Goal: Find specific page/section: Find specific page/section

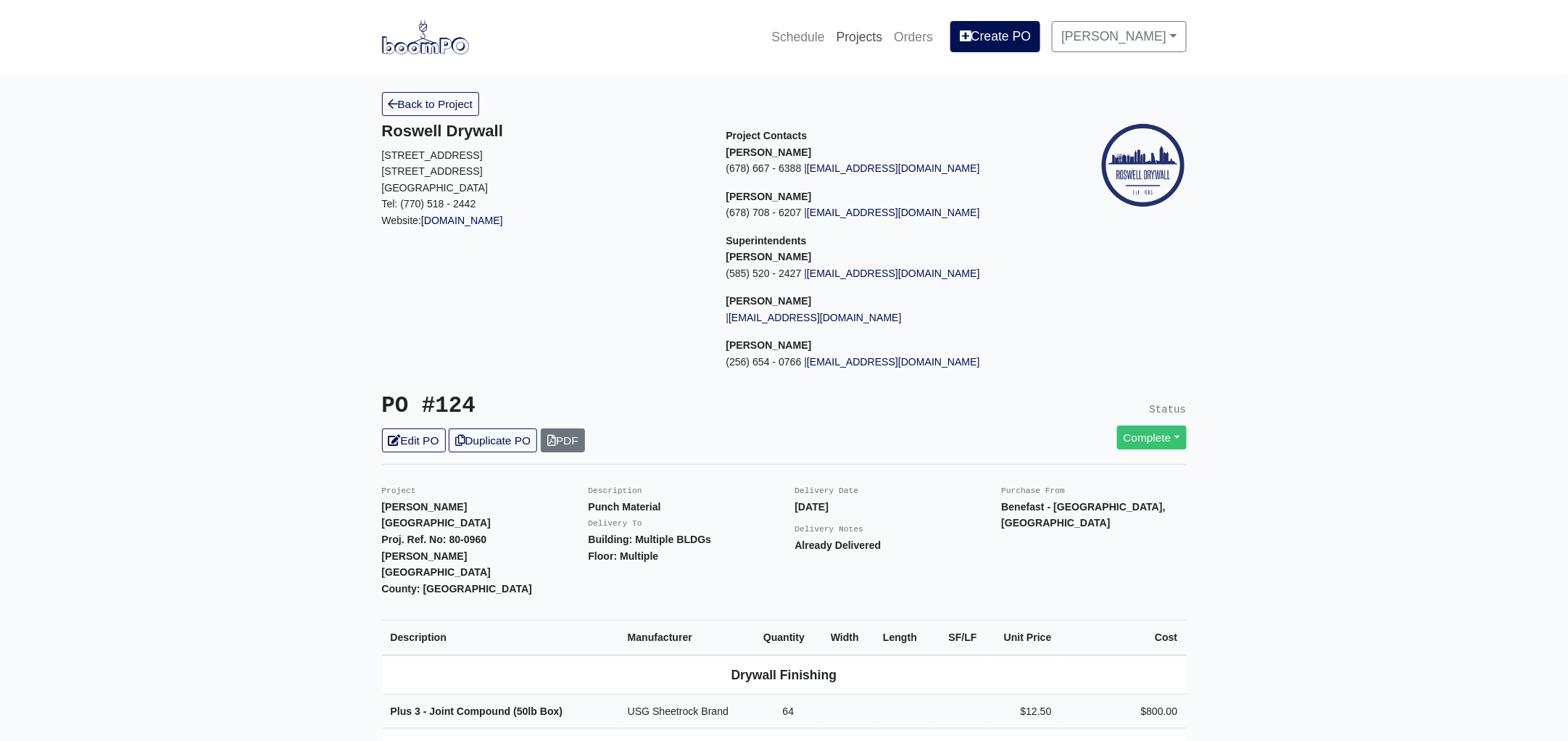
click at [874, 42] on link "Projects" at bounding box center [860, 37] width 58 height 32
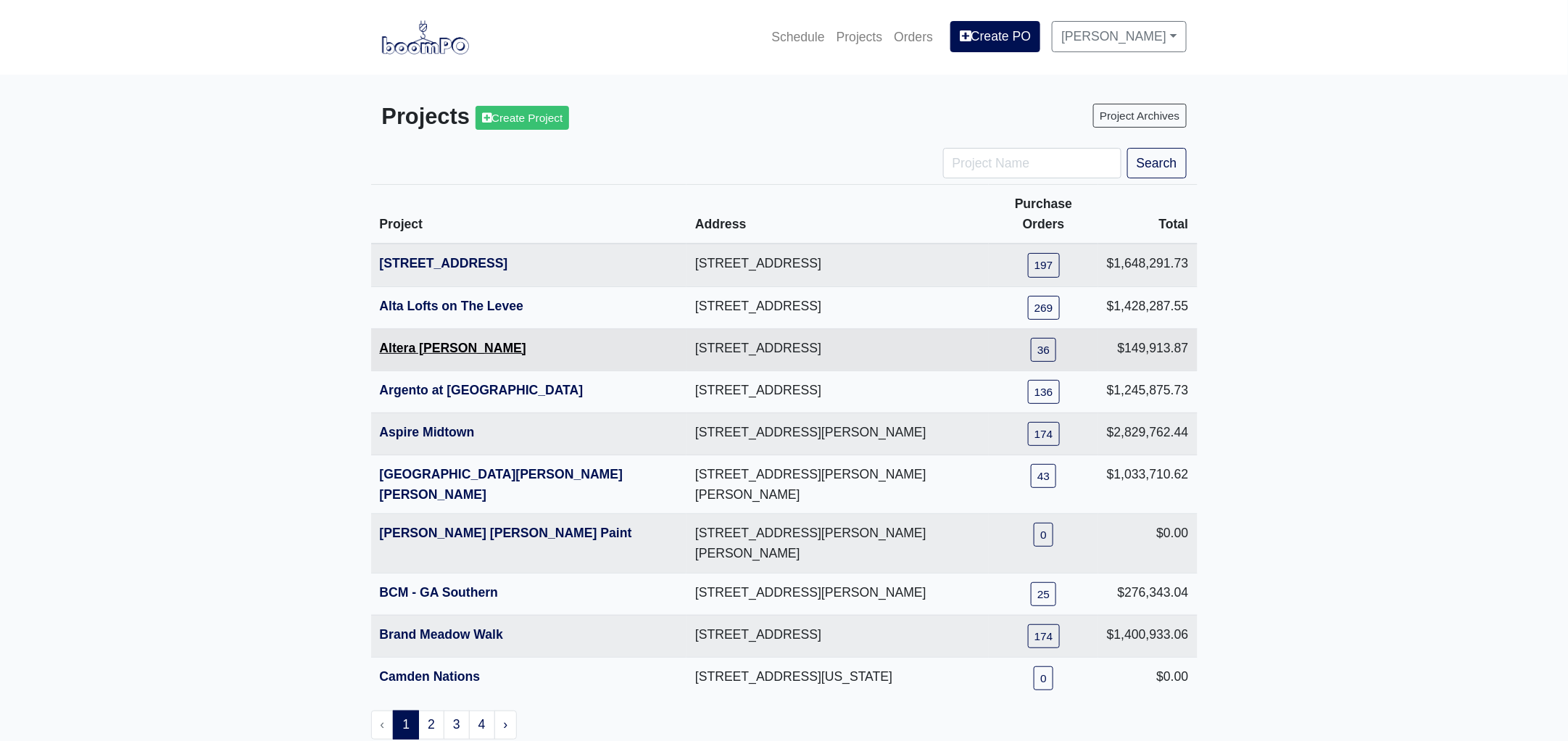
click at [404, 341] on link "Altera [PERSON_NAME]" at bounding box center [453, 348] width 146 height 15
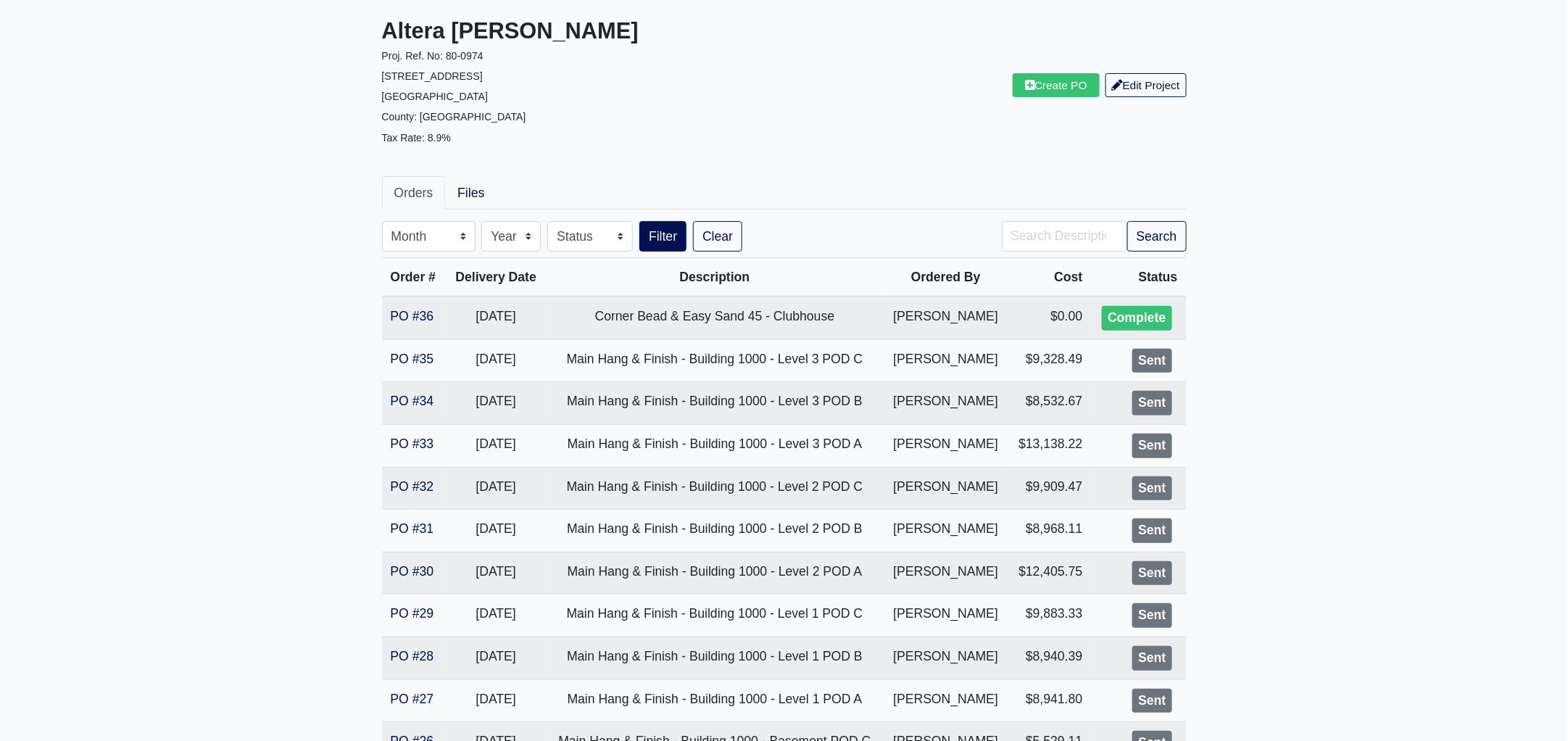
scroll to position [271, 0]
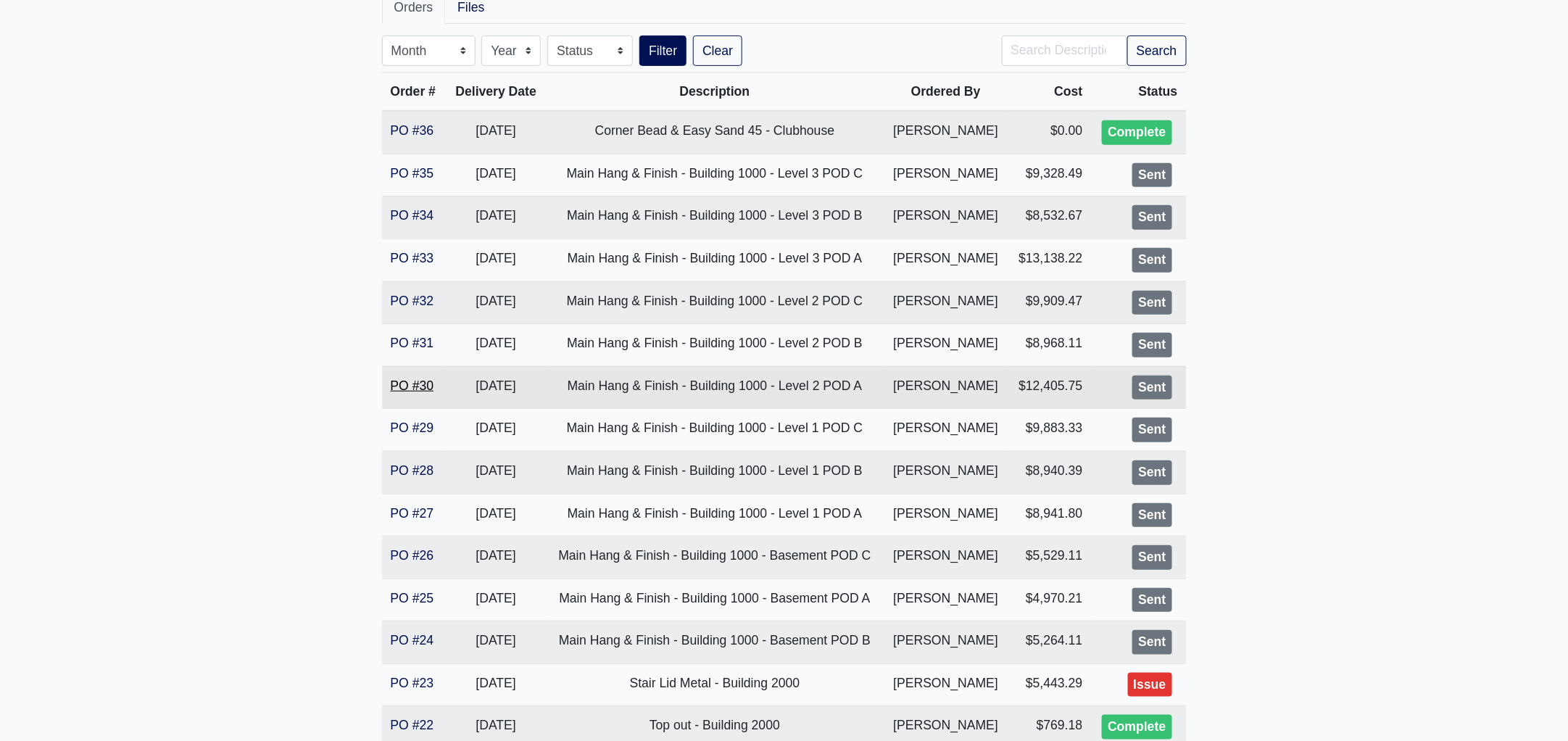
click at [403, 382] on link "PO #30" at bounding box center [412, 386] width 43 height 15
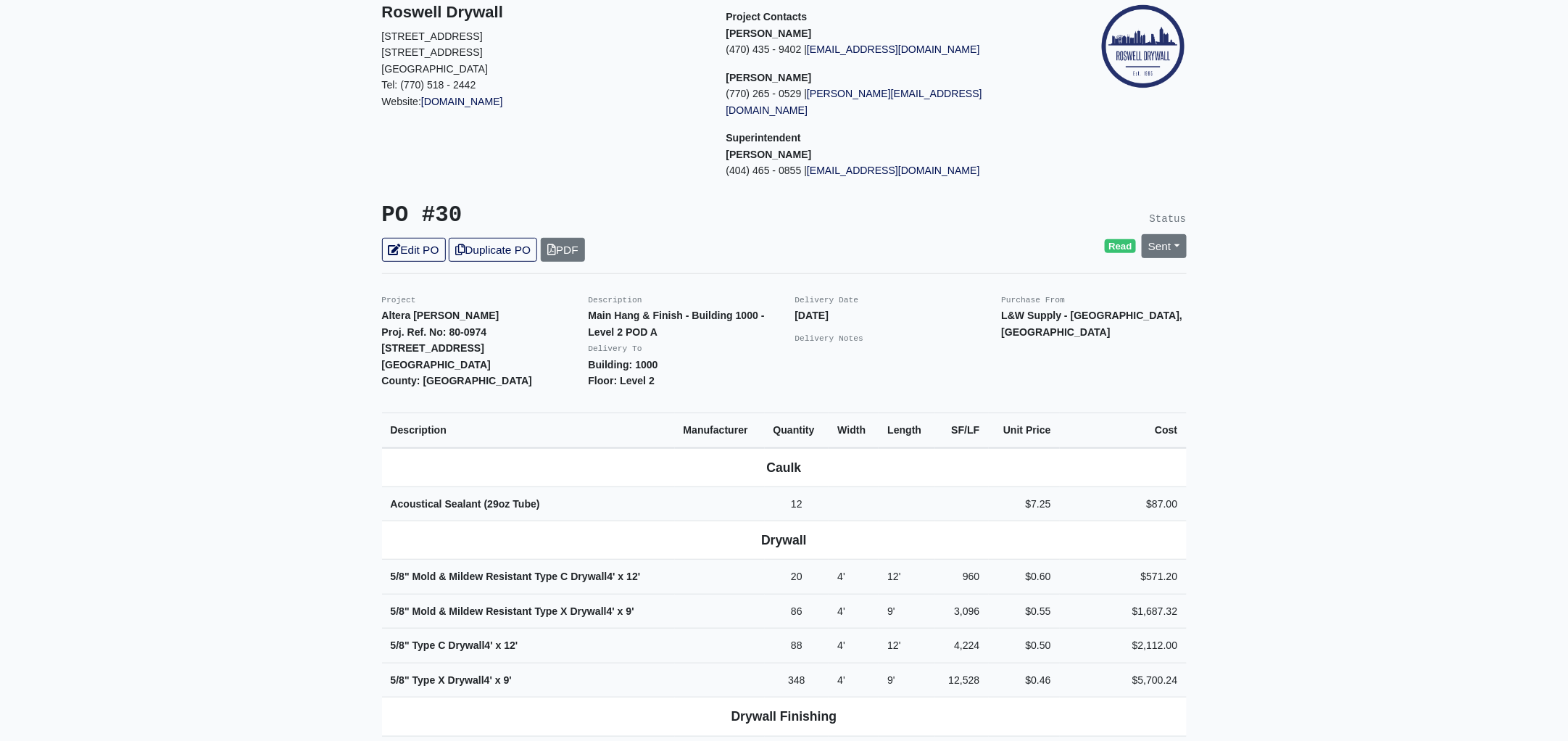
scroll to position [362, 0]
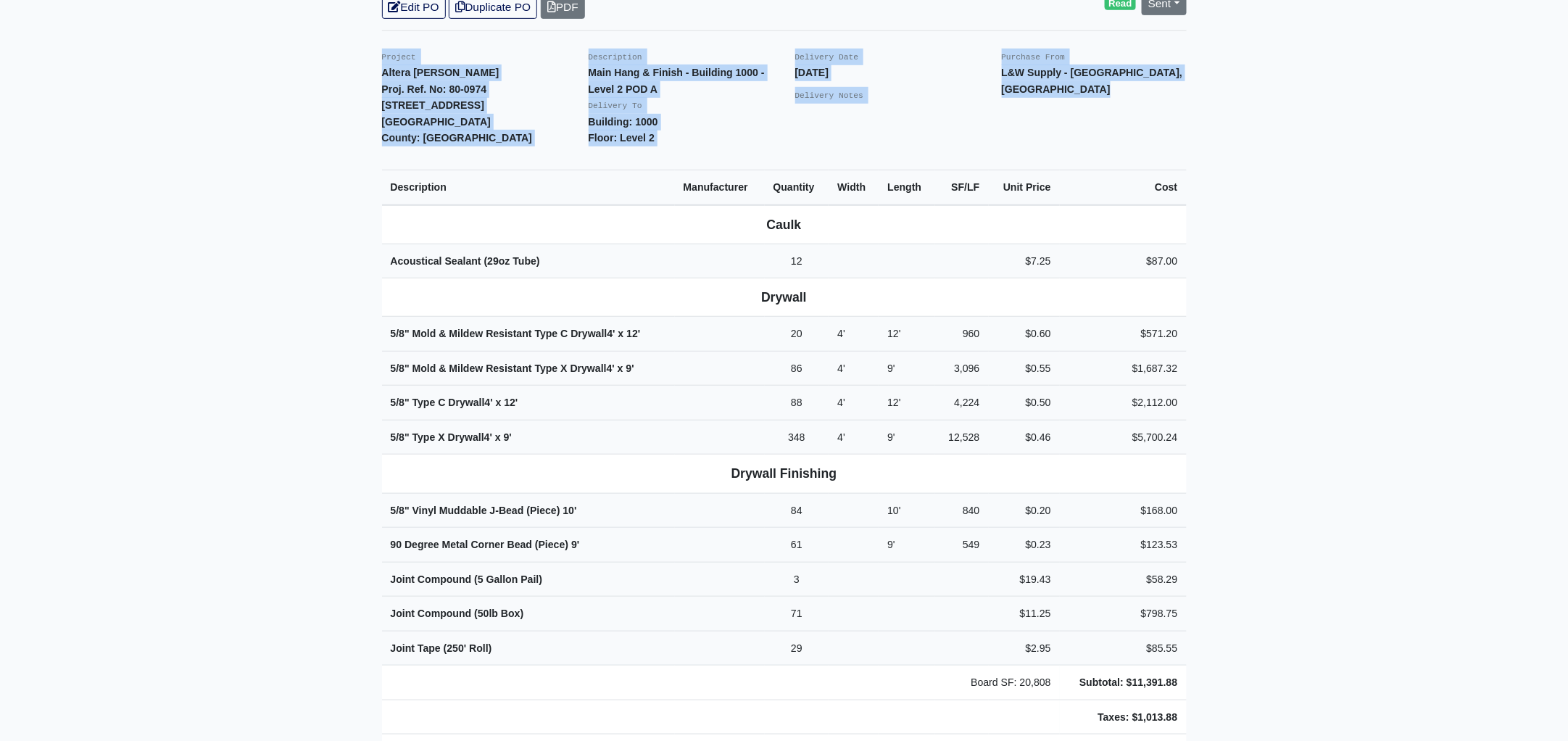
drag, startPoint x: 372, startPoint y: 42, endPoint x: 1273, endPoint y: 718, distance: 1126.4
copy div "Project Altera Ben Hill Proj. Ref. No: 80-0974 2750 Barge Rd Sw Atlanta, GA 303…"
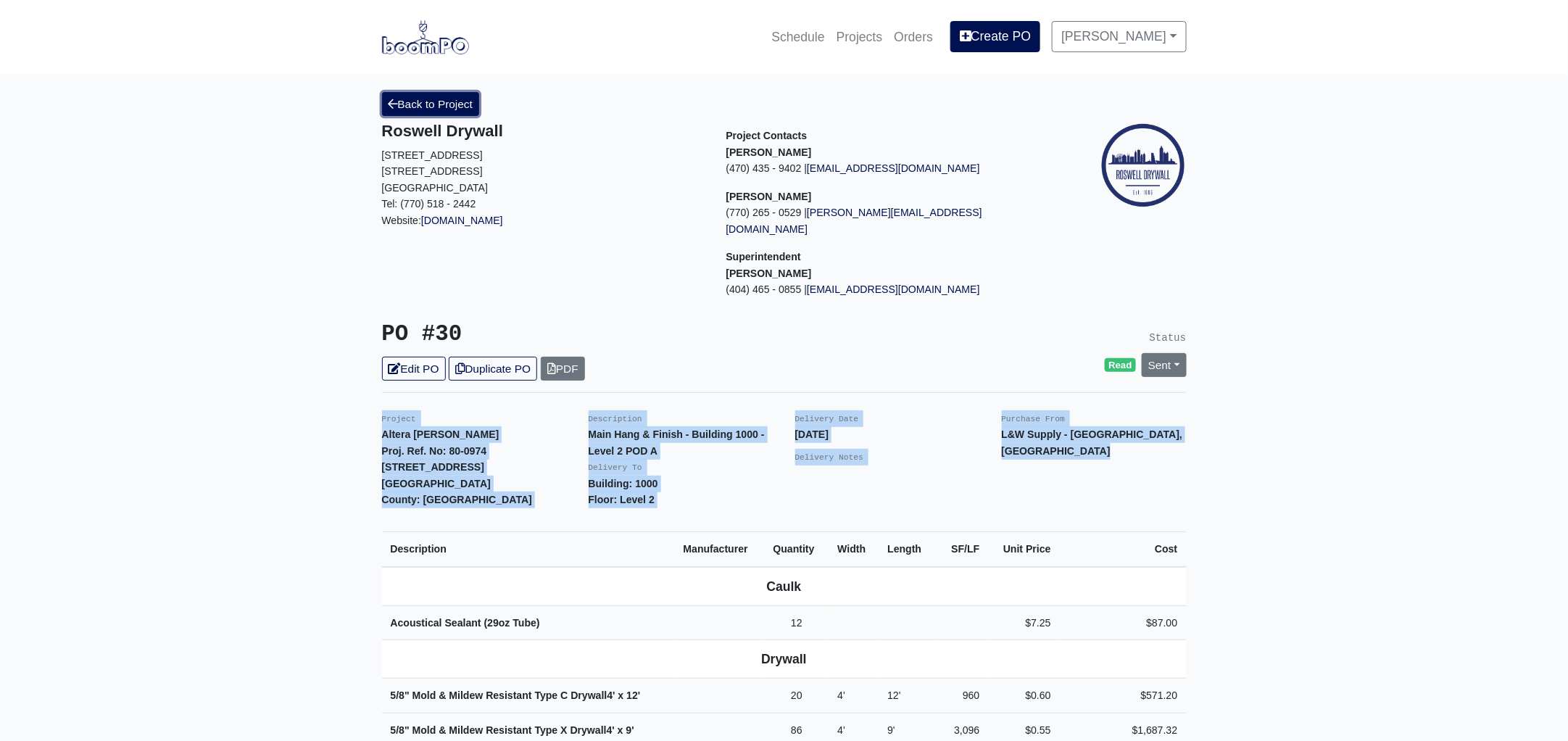
click at [431, 101] on link "Back to Project" at bounding box center [431, 104] width 98 height 24
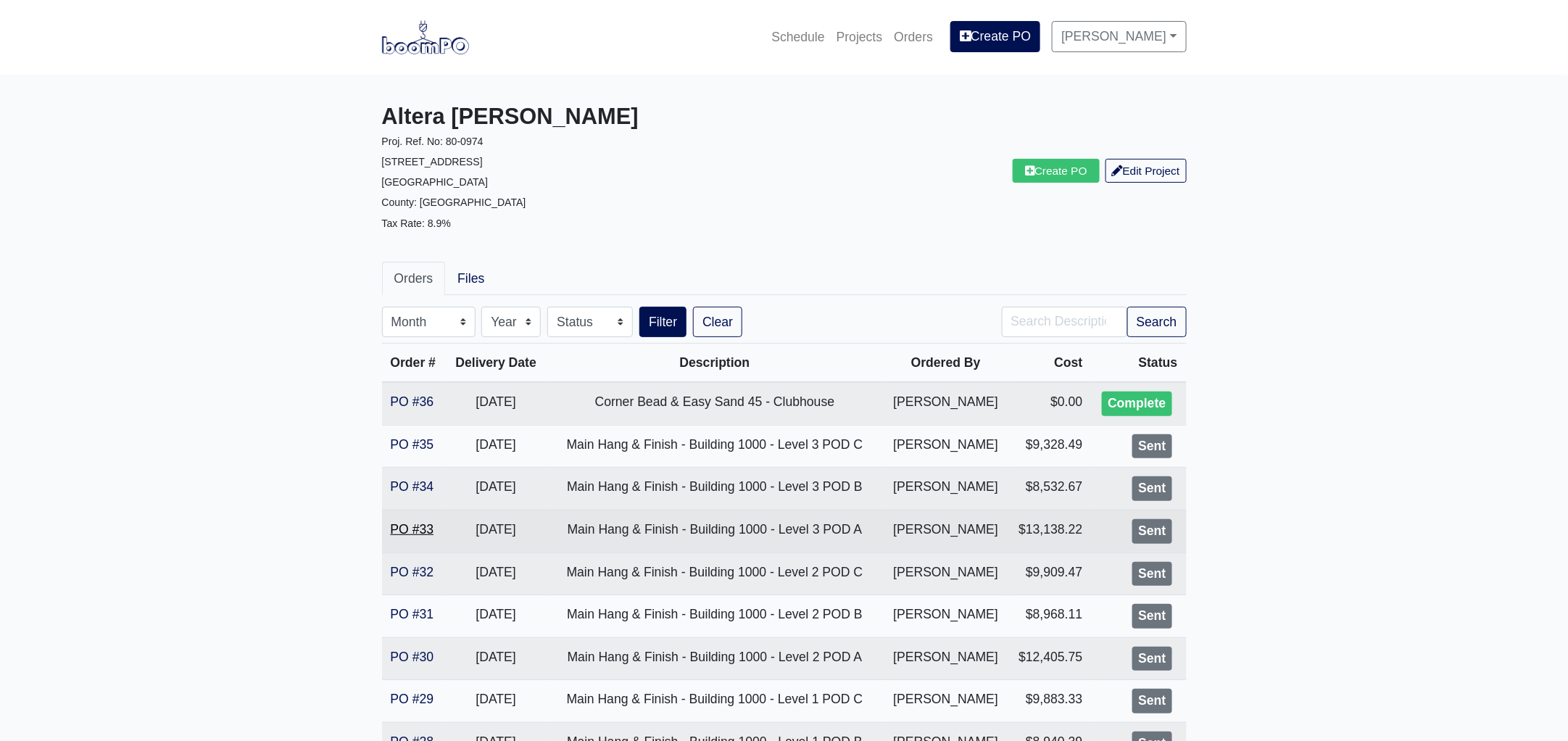
click at [425, 527] on link "PO #33" at bounding box center [412, 529] width 43 height 15
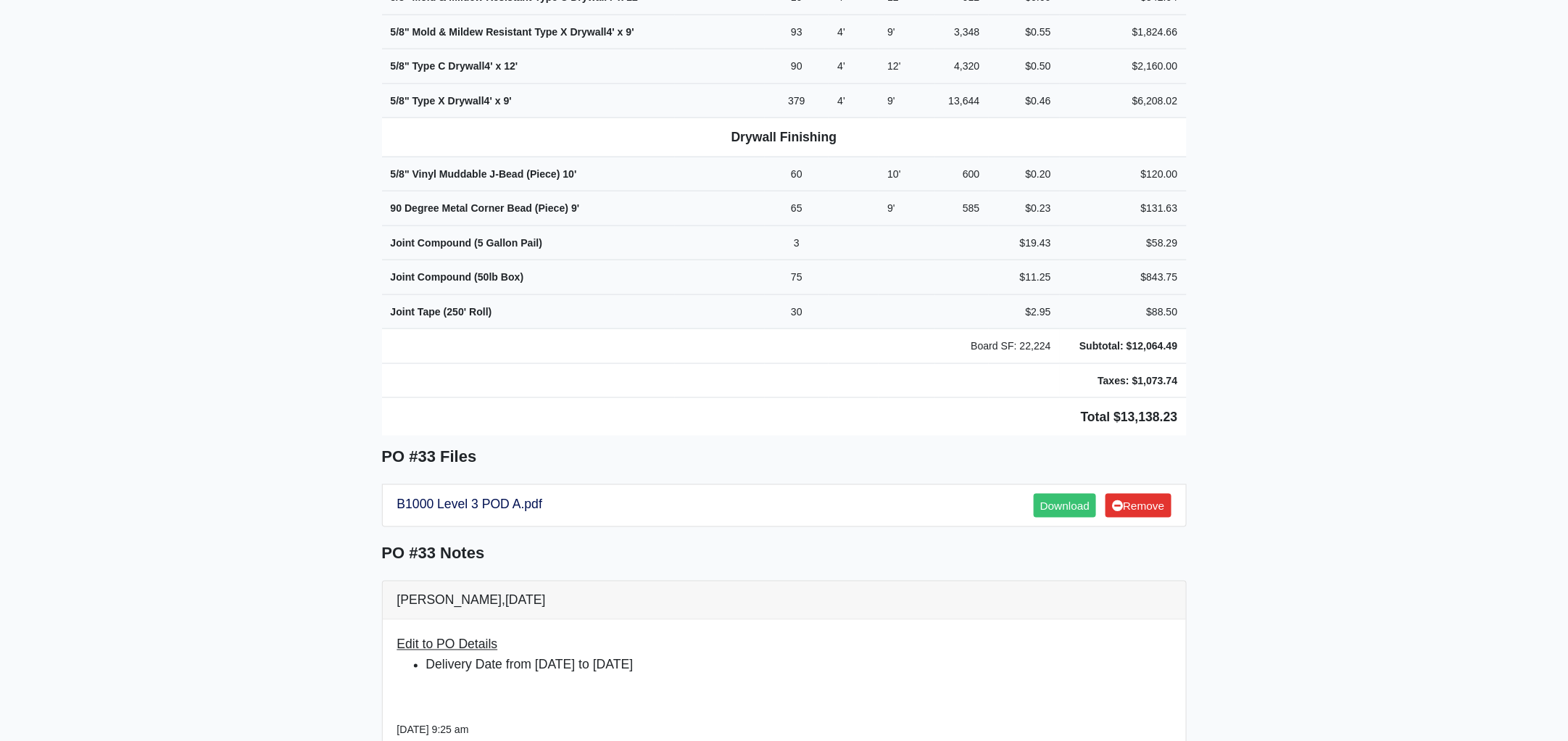
scroll to position [727, 0]
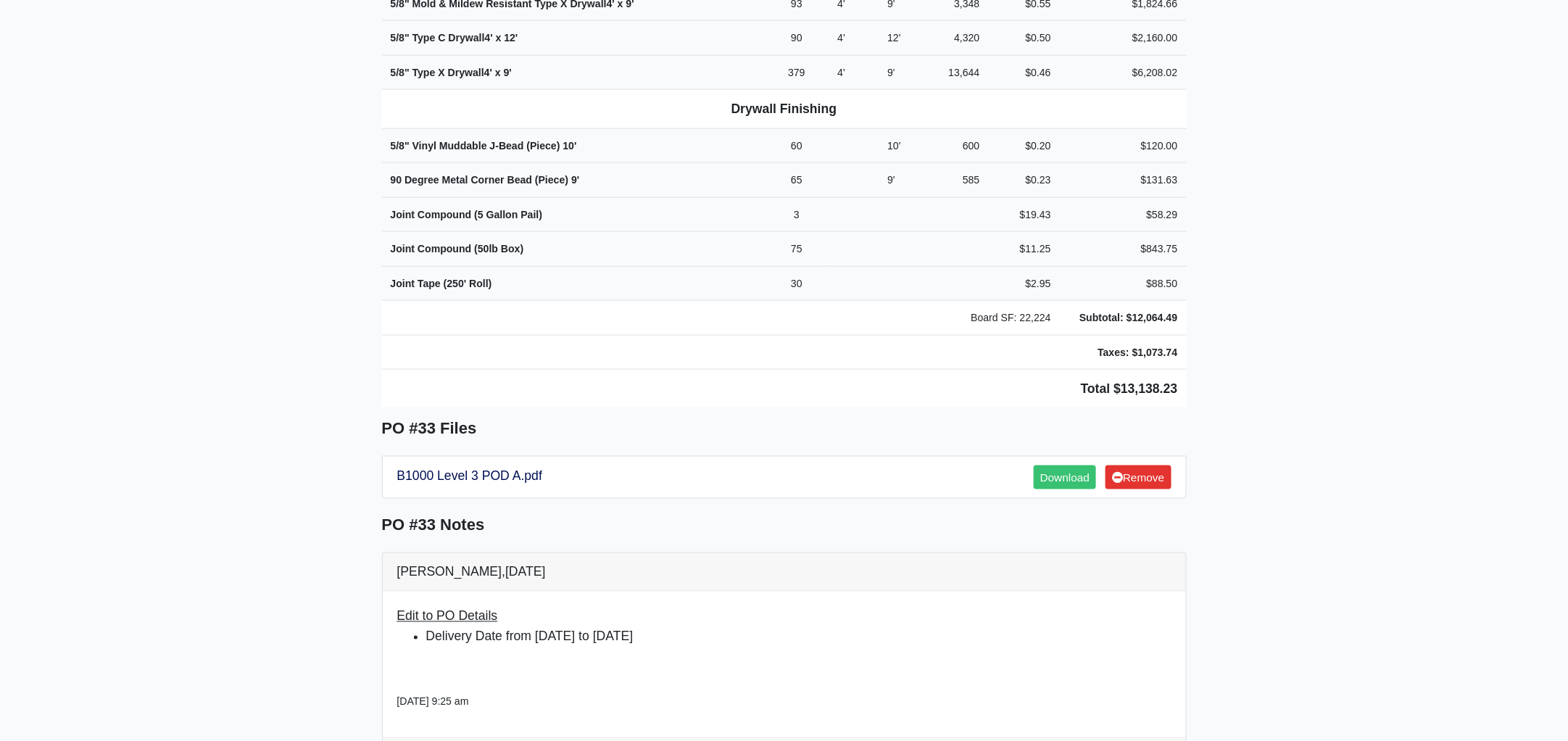
drag, startPoint x: 378, startPoint y: 221, endPoint x: 1349, endPoint y: 323, distance: 976.3
click at [1349, 323] on main "Back to Project Roswell Drywall [STREET_ADDRESS] Tel: (770) 518 - 2442 Website:…" at bounding box center [784, 712] width 1568 height 2729
copy div "Project Altera [PERSON_NAME] Proj. Ref. No: 80-0974 [STREET_ADDRESS]: [GEOGRAPH…"
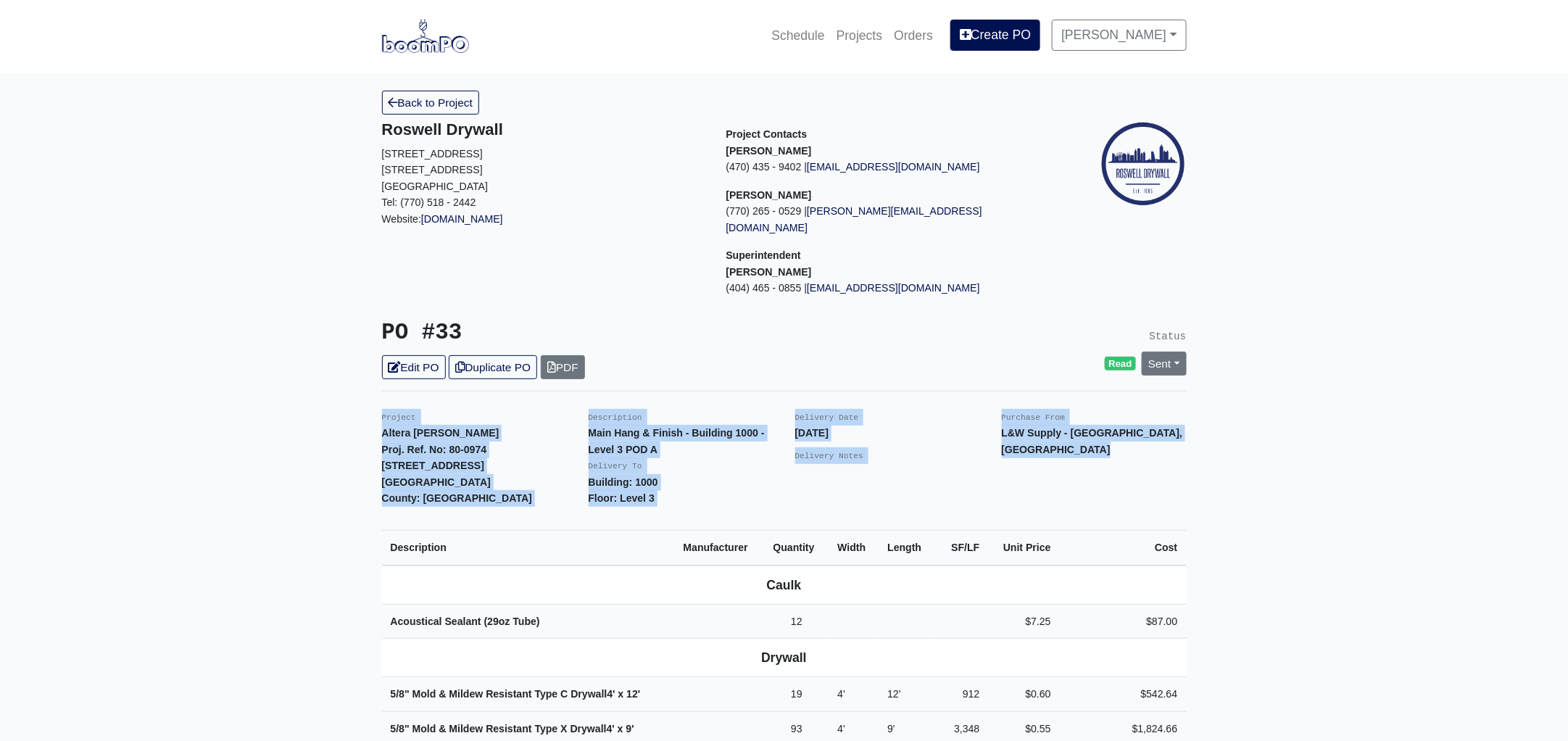
scroll to position [0, 0]
click at [880, 35] on link "Projects" at bounding box center [860, 37] width 58 height 32
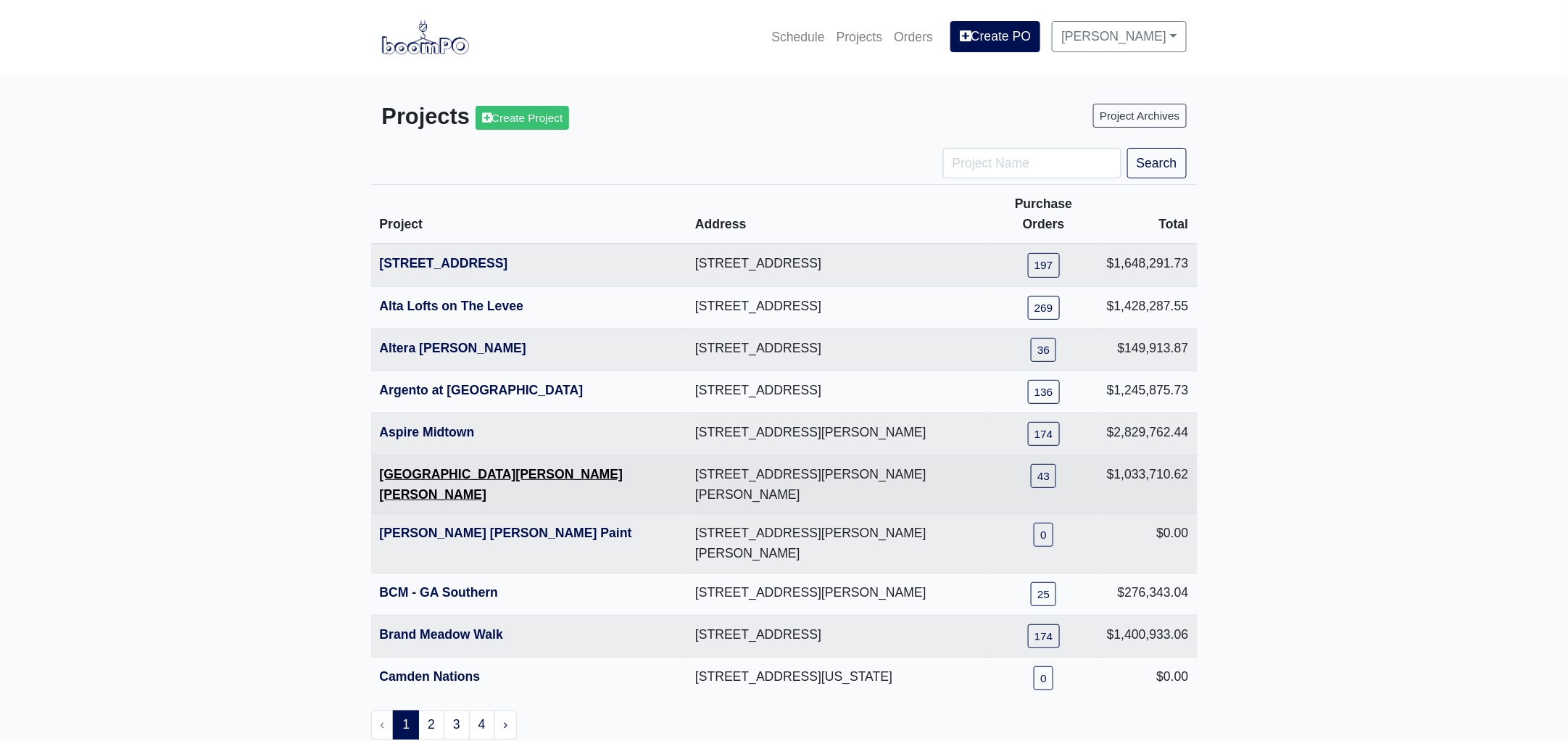
click at [445, 467] on link "Averly Collins Hill" at bounding box center [502, 484] width 244 height 35
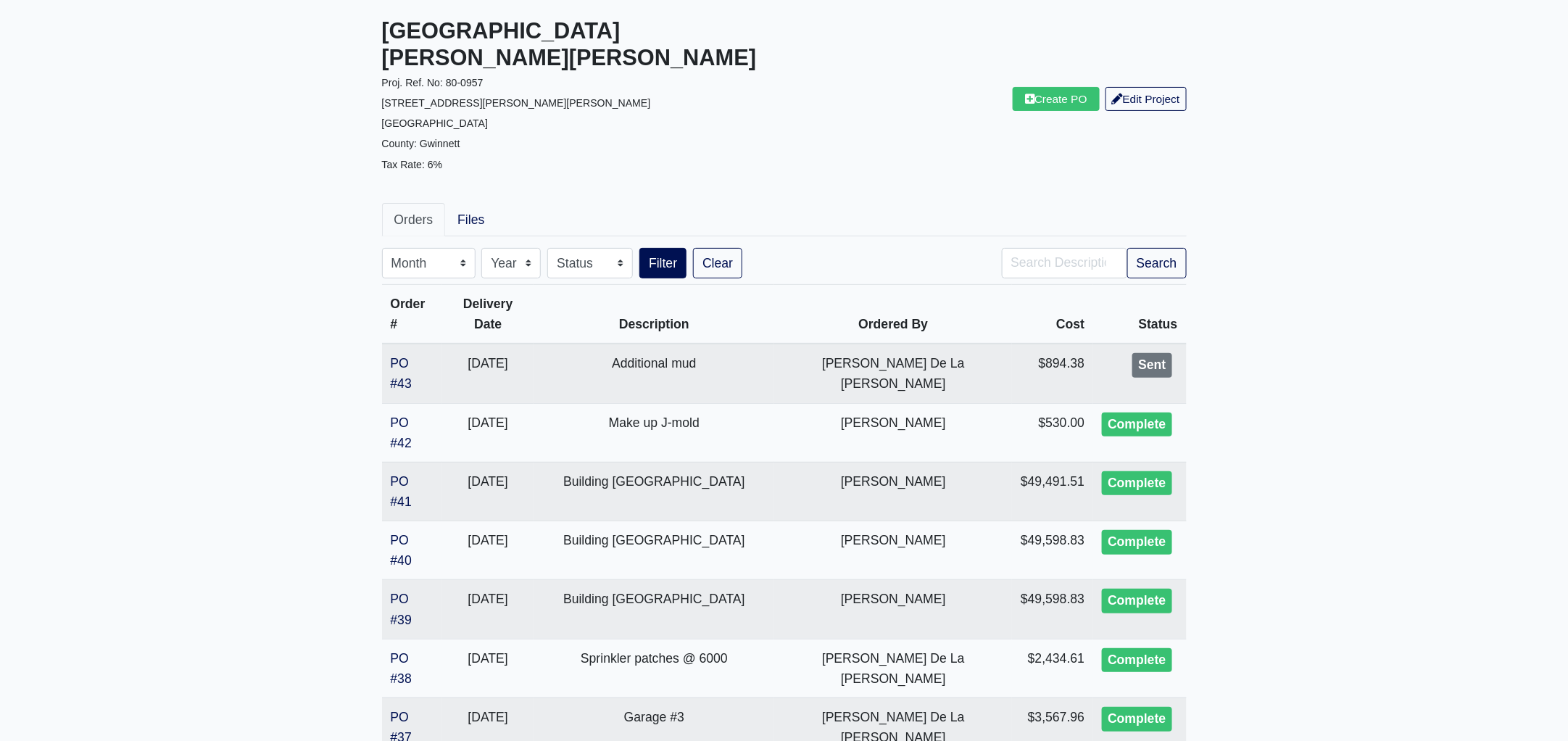
scroll to position [271, 0]
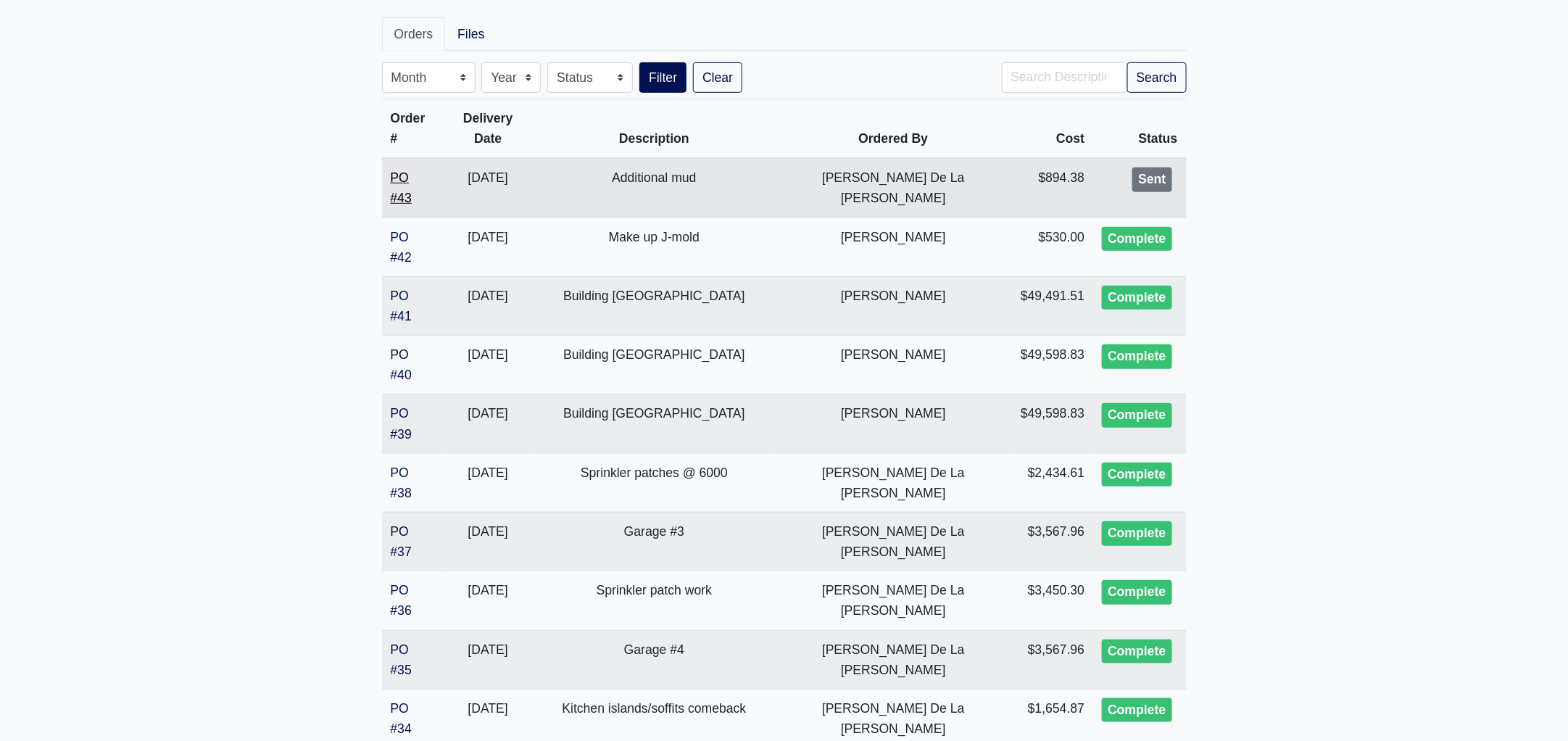
click at [411, 171] on link "PO #43" at bounding box center [401, 187] width 21 height 35
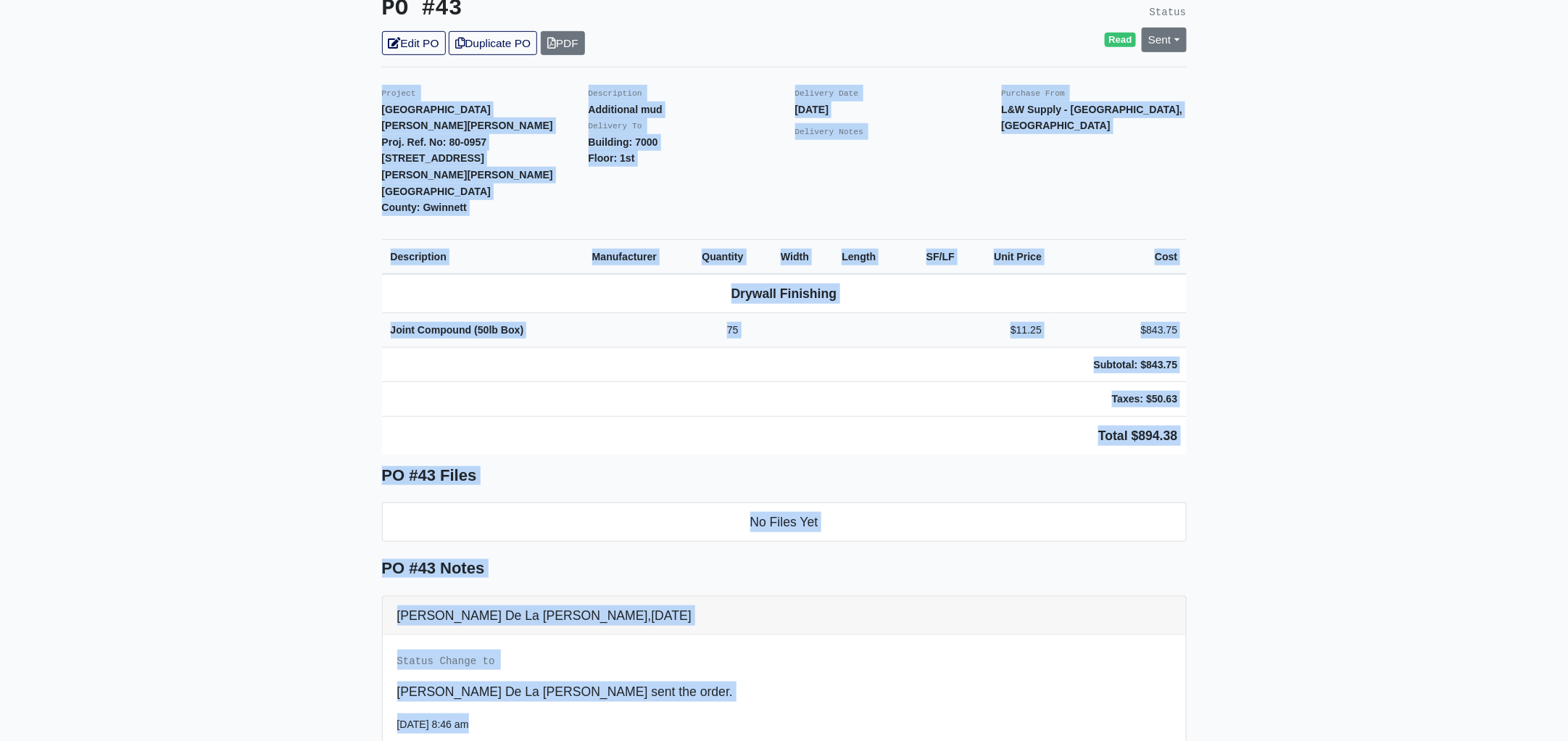
scroll to position [576, 0]
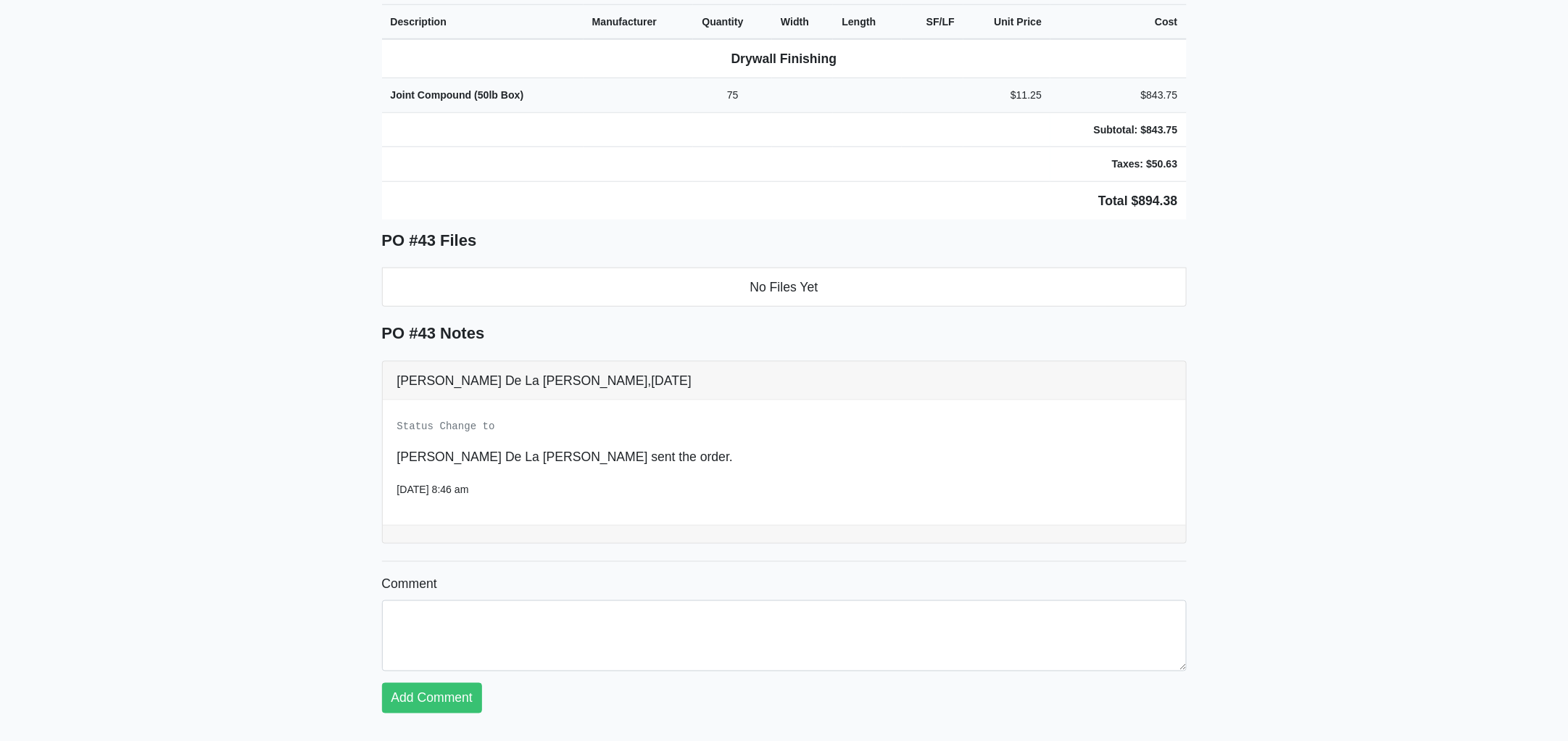
drag, startPoint x: 373, startPoint y: 401, endPoint x: 1255, endPoint y: 140, distance: 919.8
click at [1255, 140] on main "Back to Project Roswell Drywall [STREET_ADDRESS] Tel: (770) 518 - 2442 Website:…" at bounding box center [784, 120] width 1568 height 1245
copy div "Project Averly [PERSON_NAME] [PERSON_NAME] Proj. Ref. No: 80-0957 [STREET_ADDRE…"
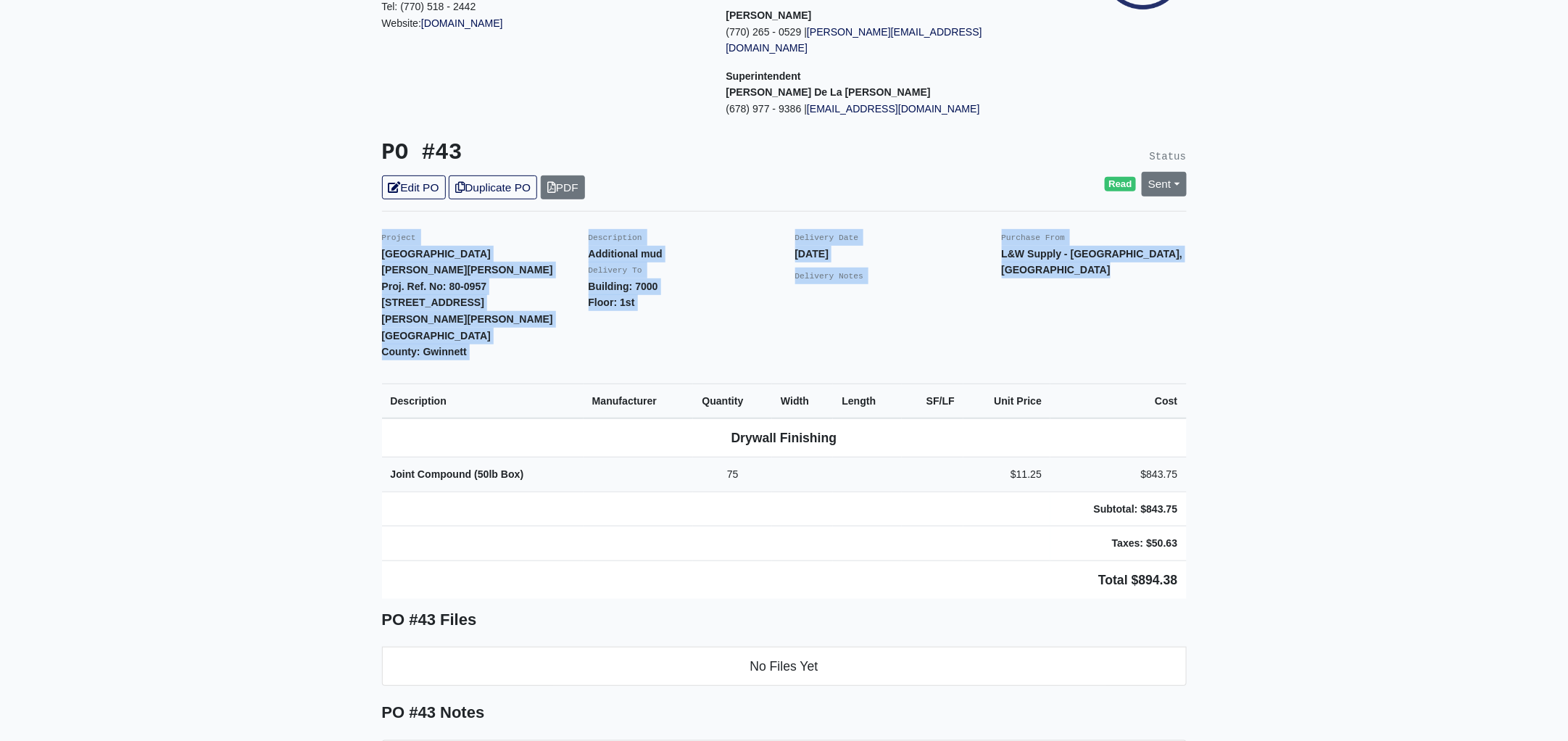
scroll to position [0, 0]
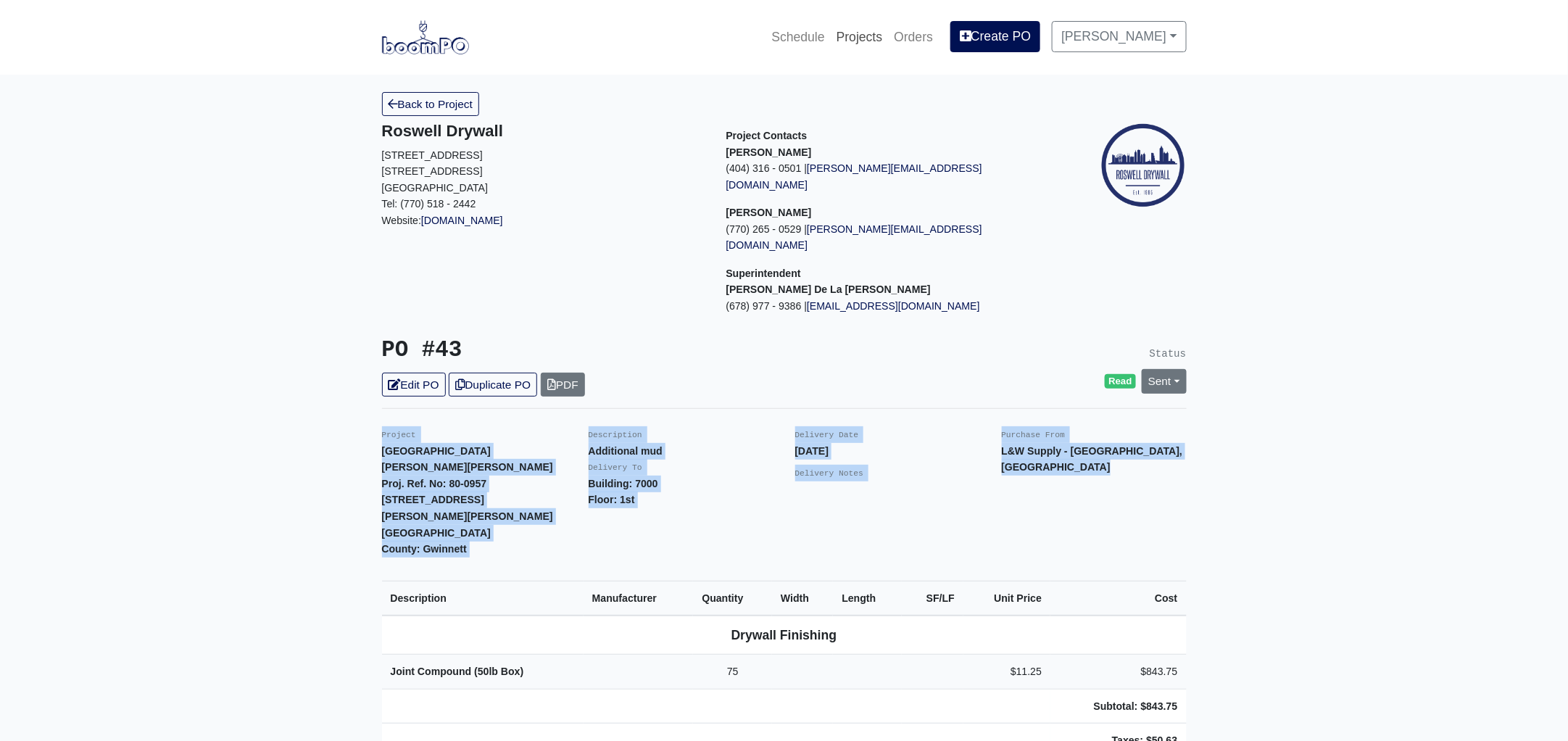
click at [874, 34] on link "Projects" at bounding box center [860, 37] width 58 height 32
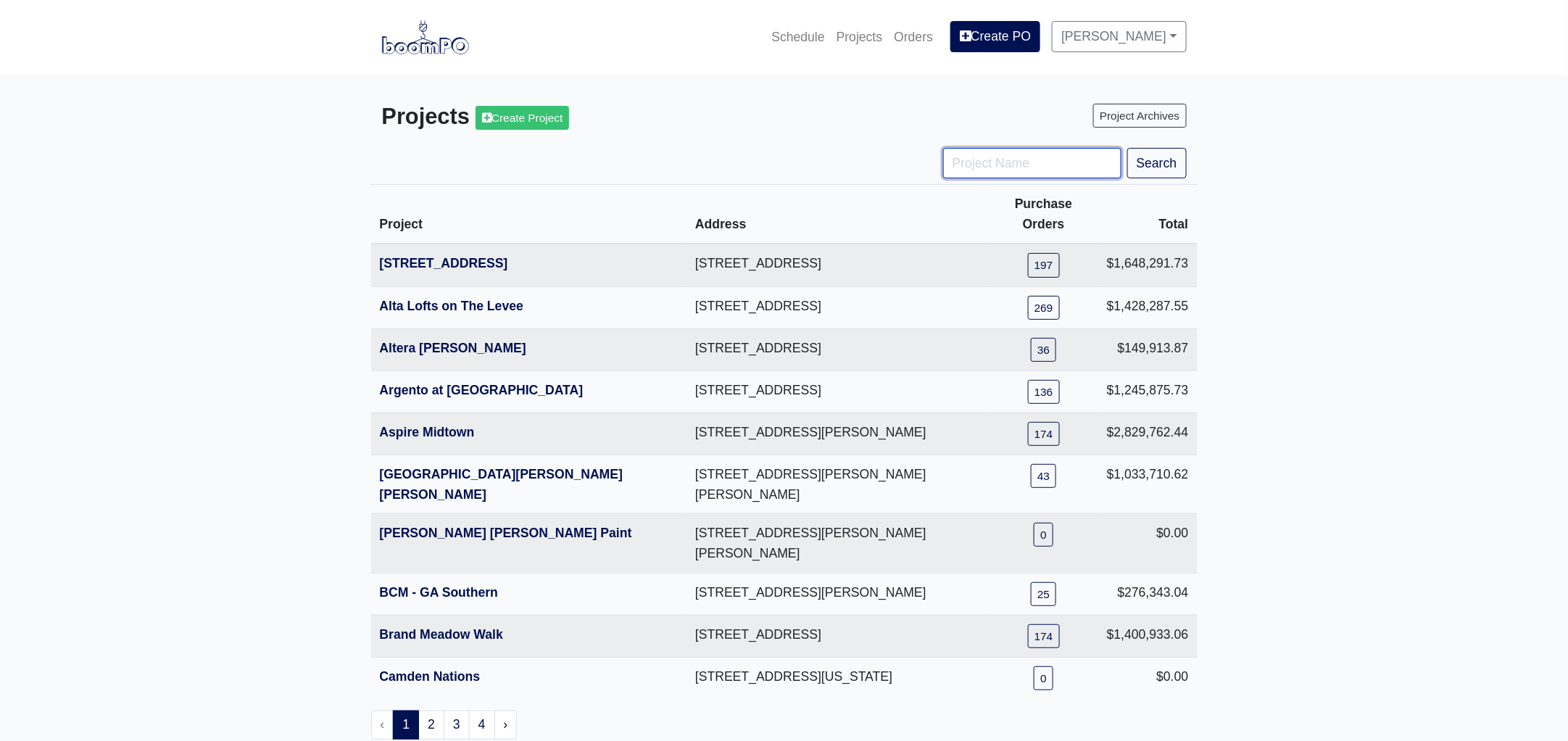
click at [1018, 167] on input "Project Name" at bounding box center [1032, 162] width 179 height 30
type input "hub"
click at [1127, 148] on button "Search" at bounding box center [1157, 162] width 60 height 30
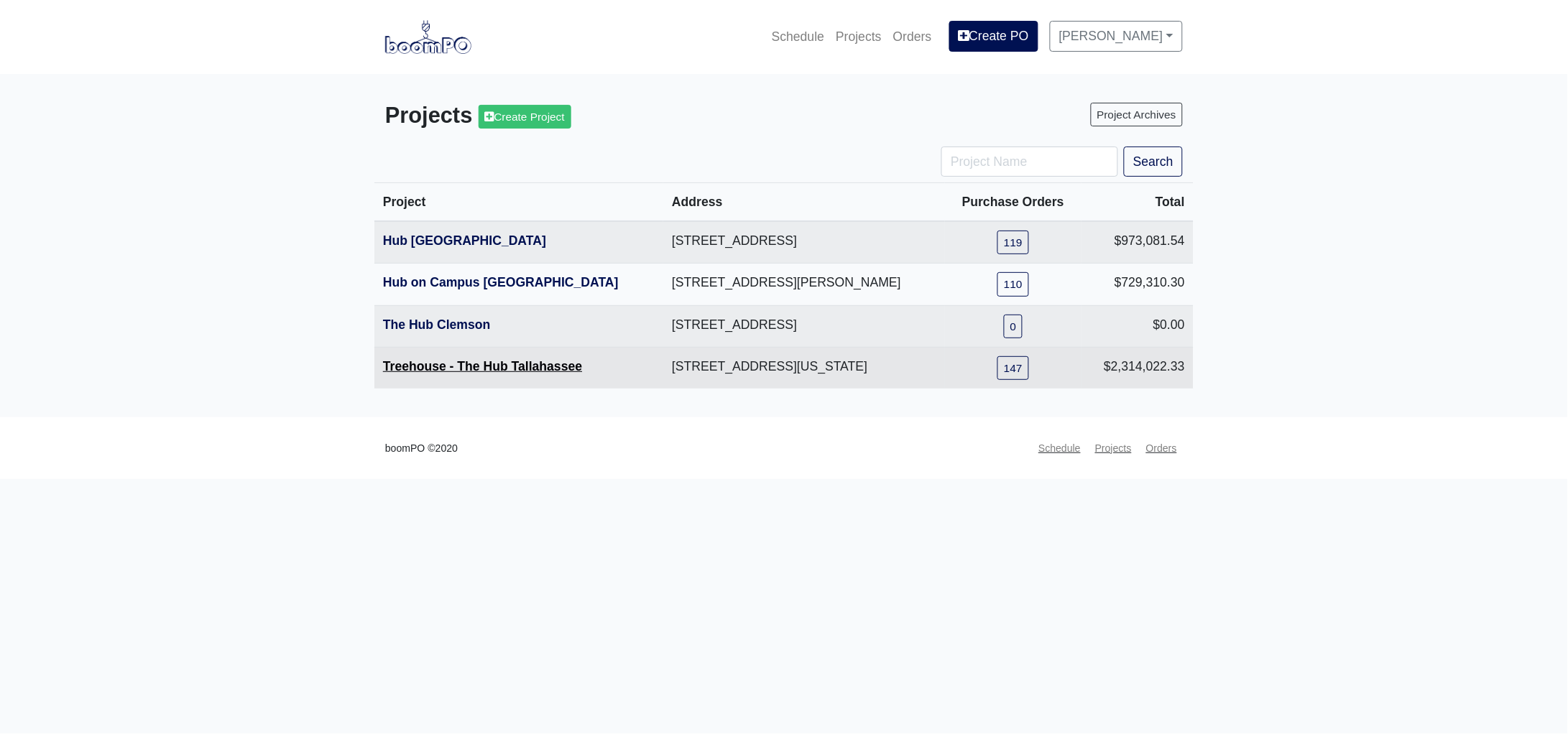
click at [468, 364] on link "Treehouse - The Hub Tallahassee" at bounding box center [482, 366] width 199 height 15
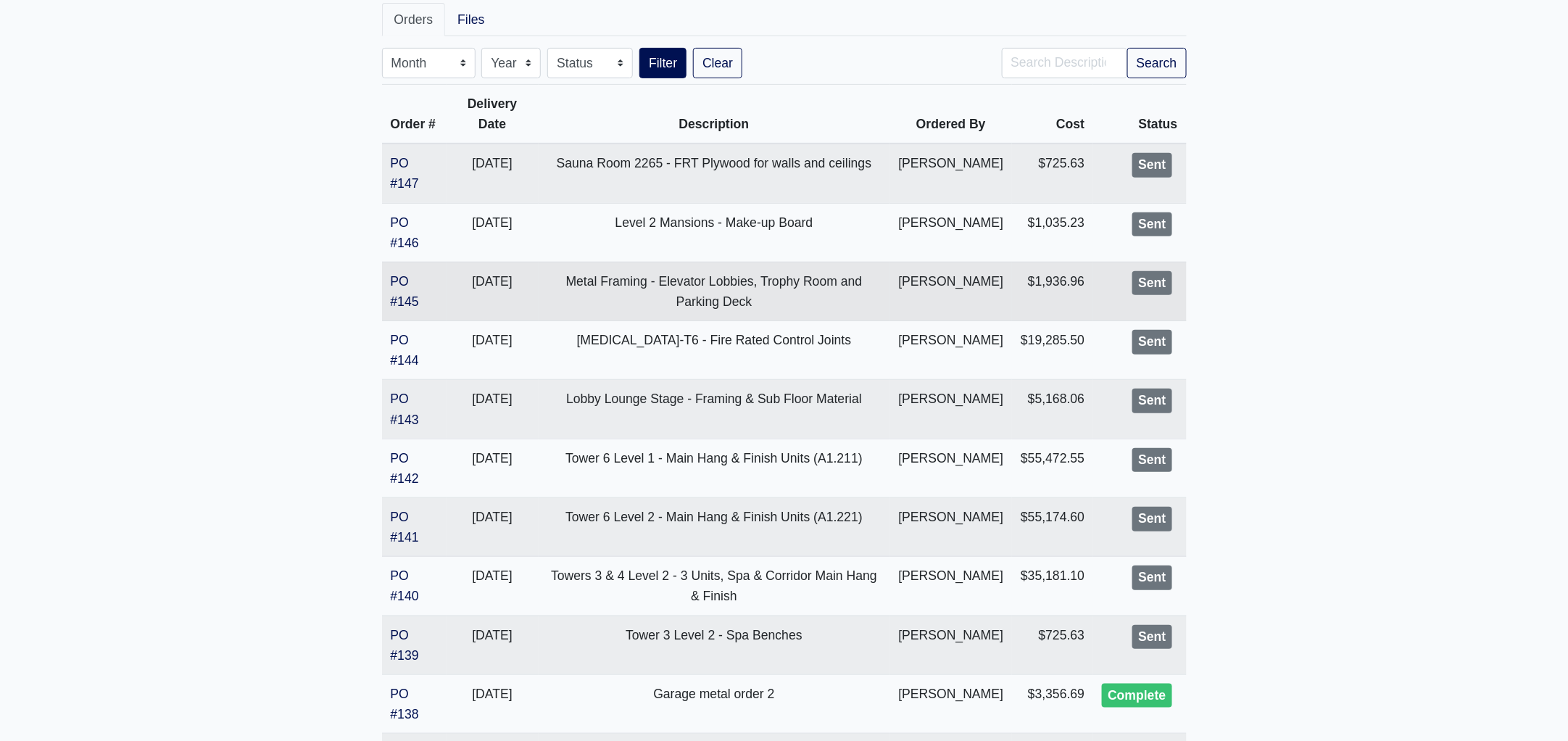
scroll to position [271, 0]
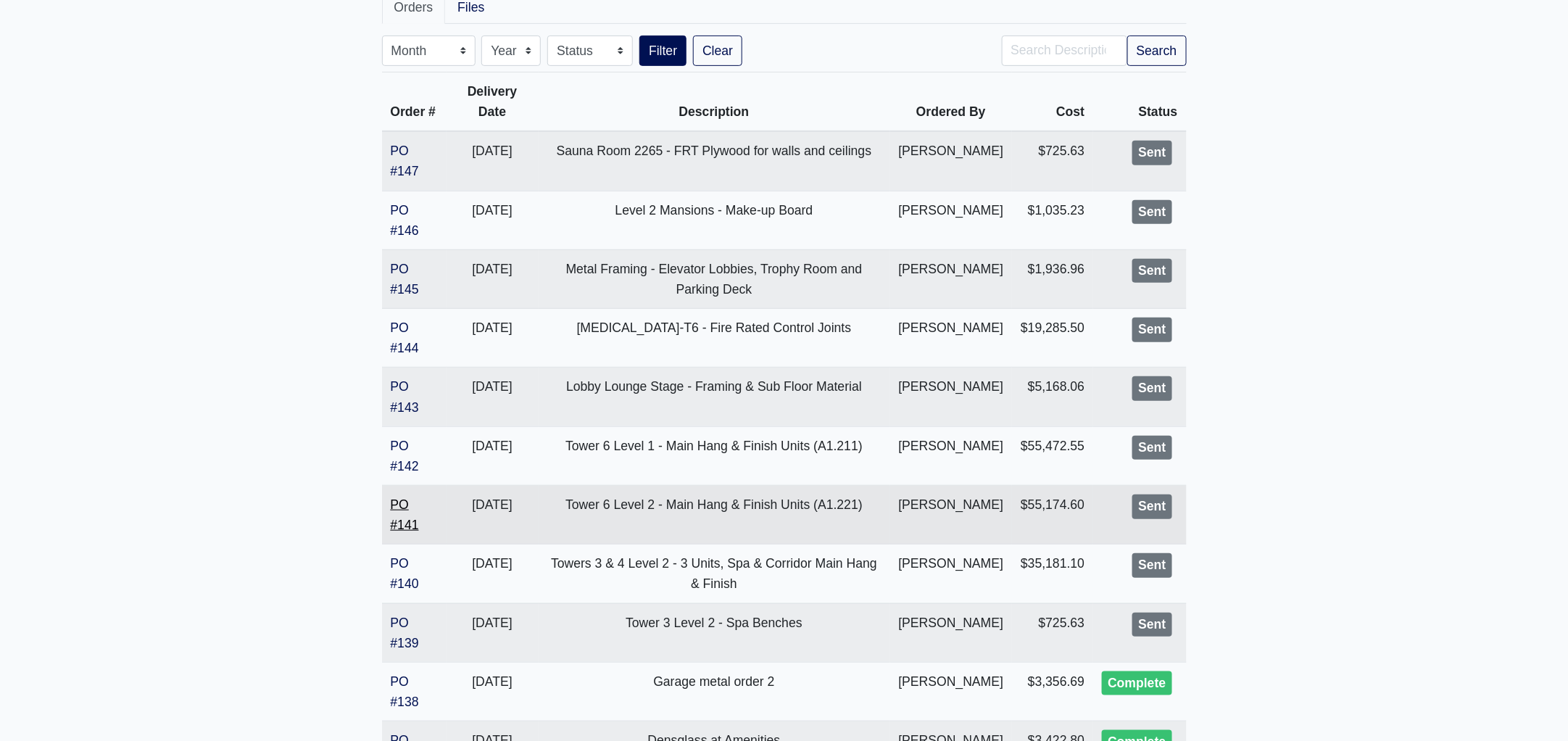
click at [407, 532] on link "PO #141" at bounding box center [405, 515] width 28 height 35
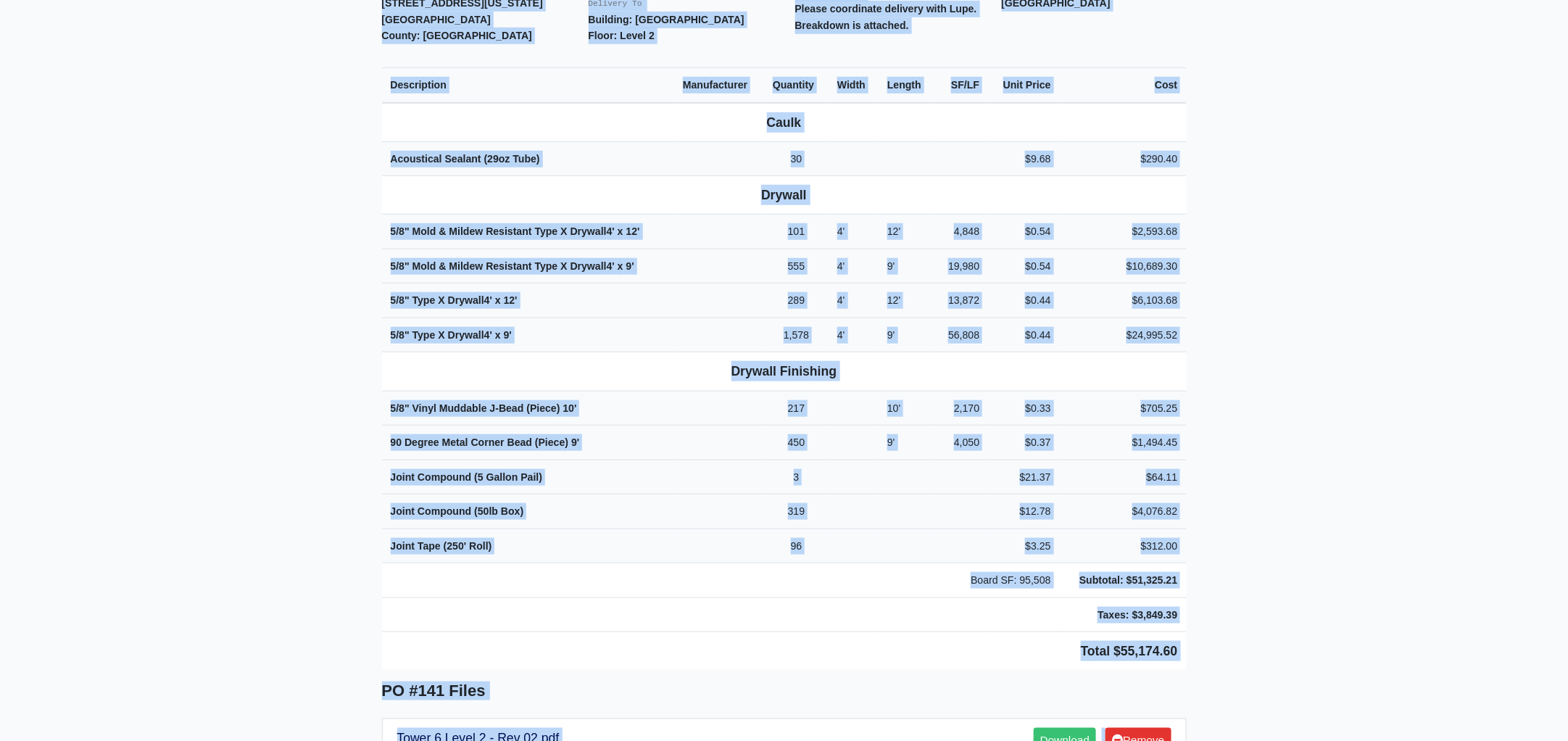
scroll to position [672, 0]
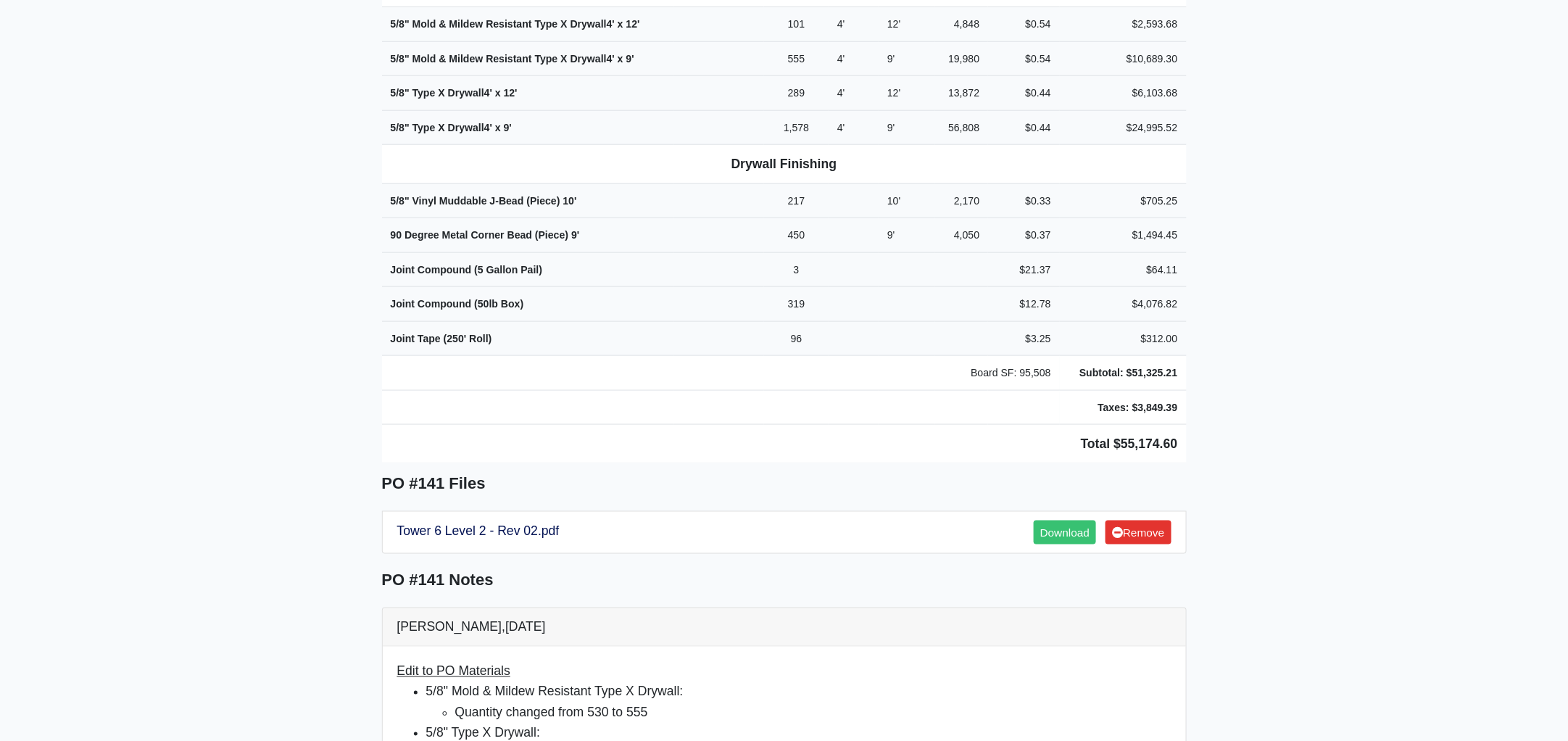
drag, startPoint x: 378, startPoint y: 129, endPoint x: 1206, endPoint y: 448, distance: 887.3
copy div "Project Treehouse - The Hub Tallahassee Proj. Ref. No: 80-0953 [STREET_ADDRESS]…"
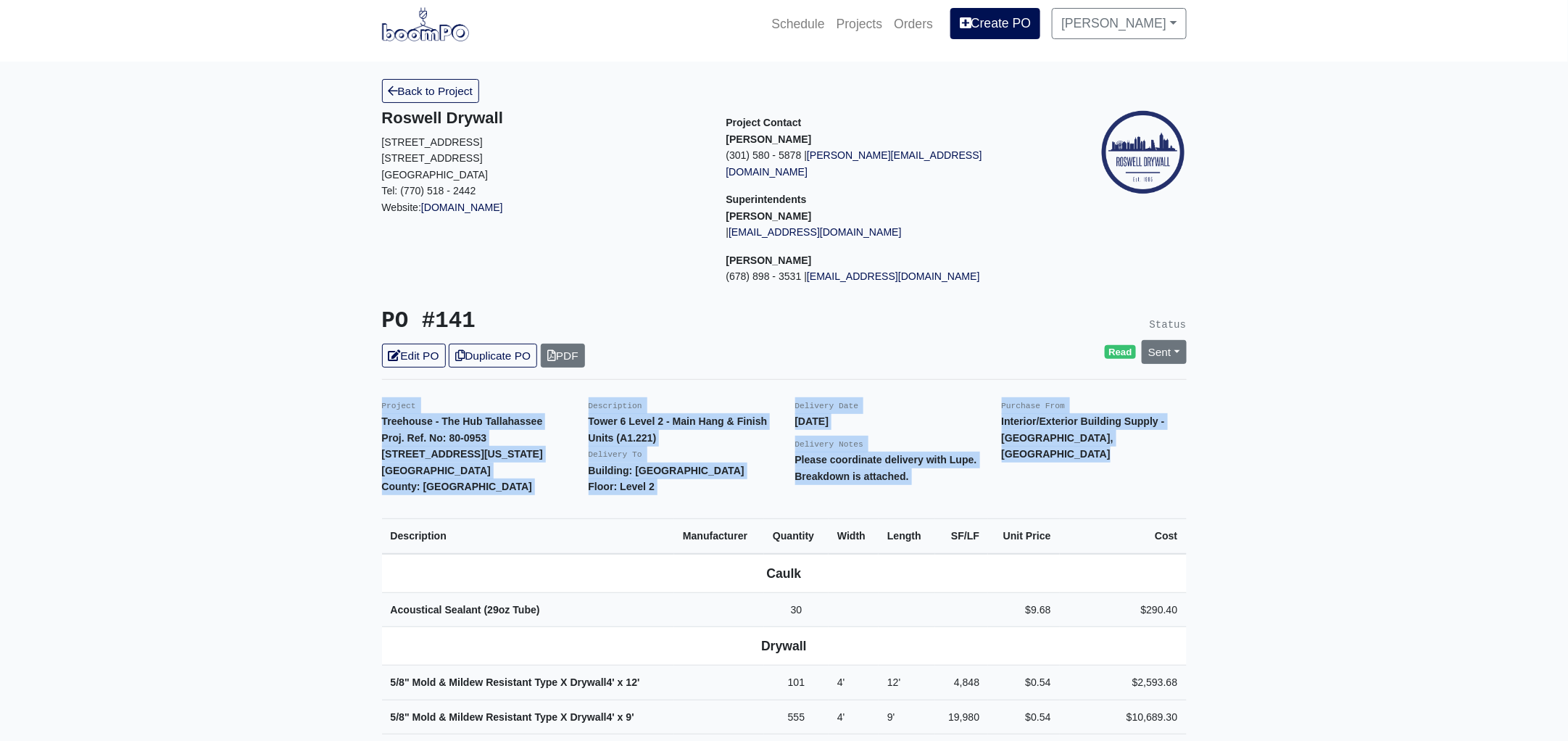
scroll to position [0, 0]
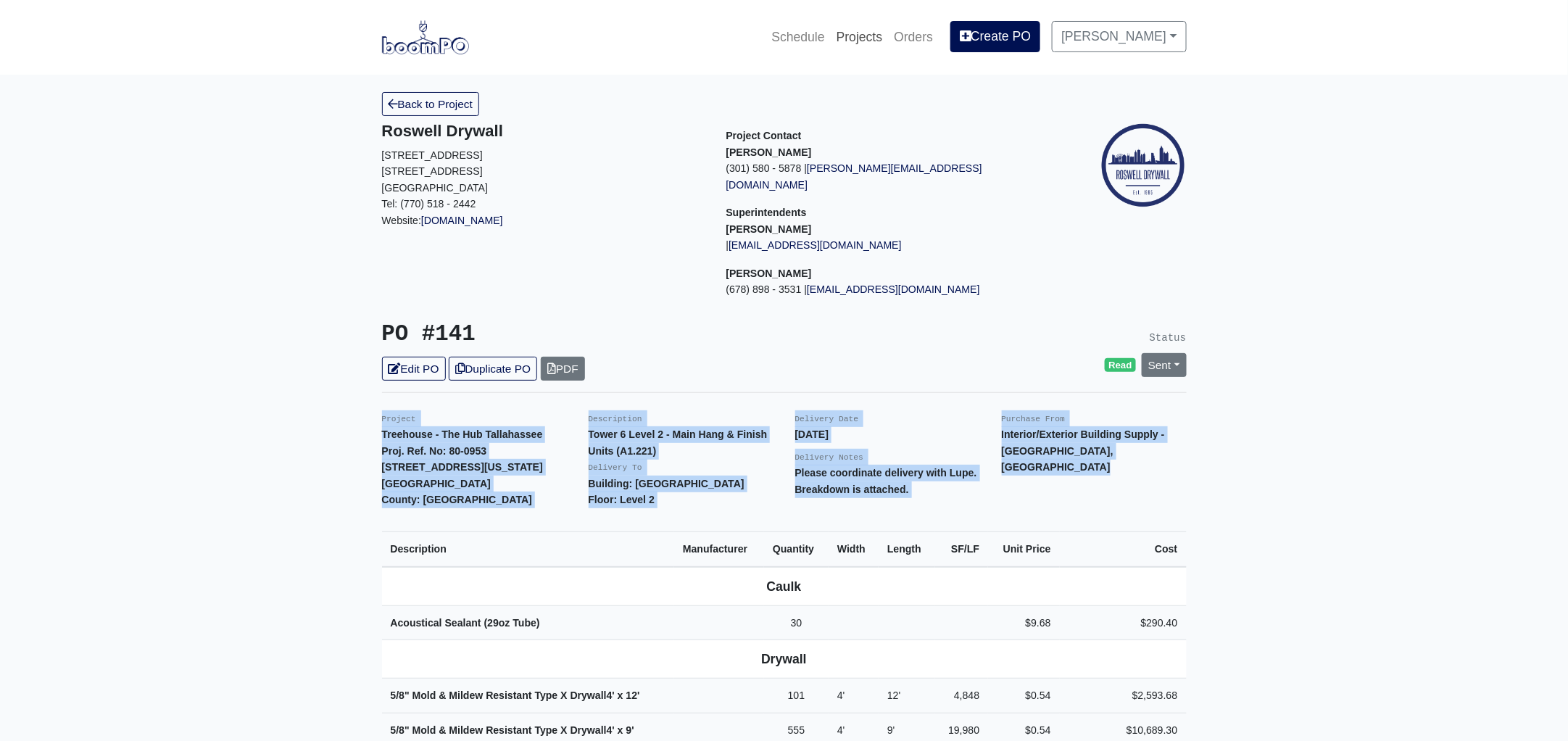
click at [879, 37] on link "Projects" at bounding box center [860, 37] width 58 height 32
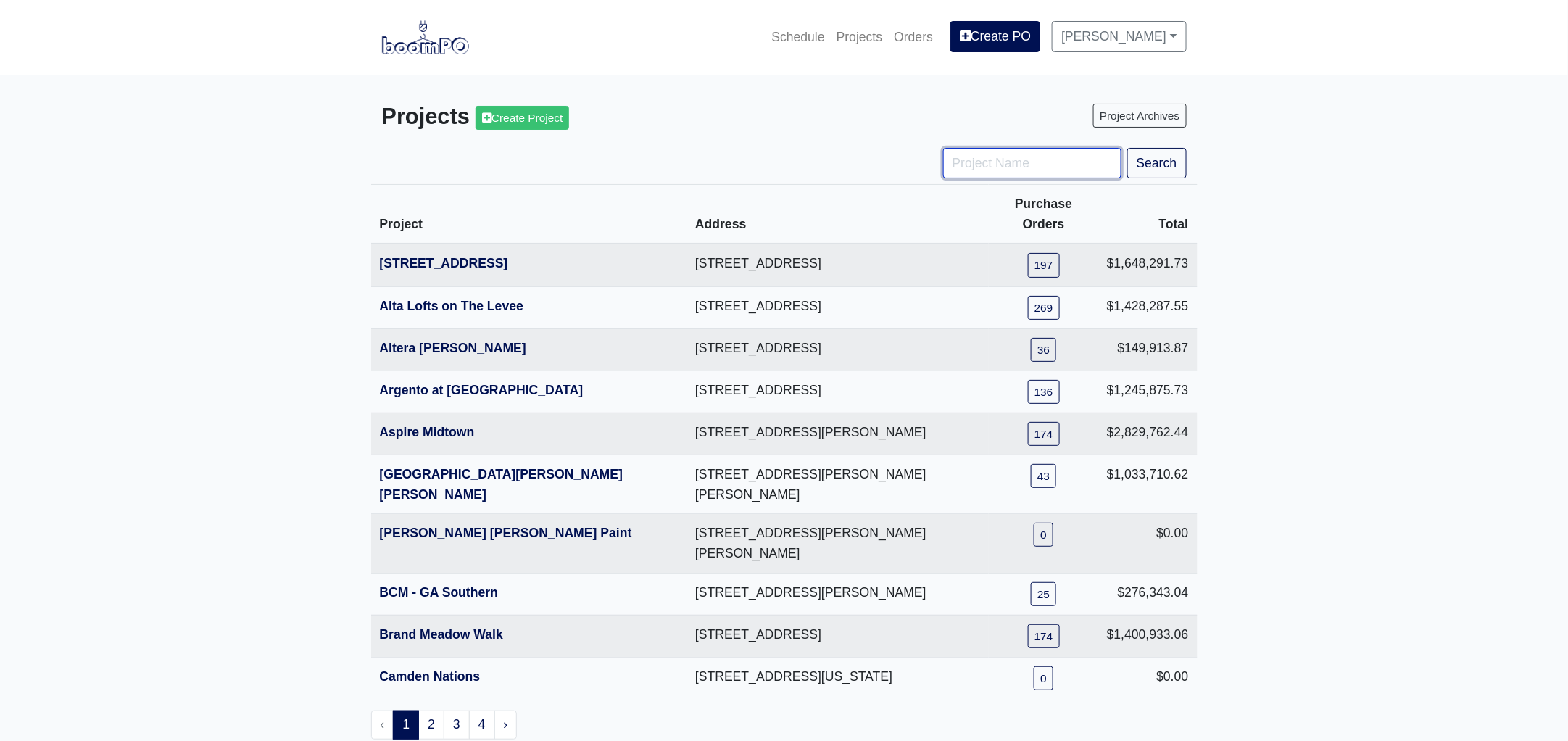
click at [985, 154] on input "Project Name" at bounding box center [1032, 162] width 179 height 30
type input "ga"
click at [1127, 148] on button "Search" at bounding box center [1157, 162] width 60 height 30
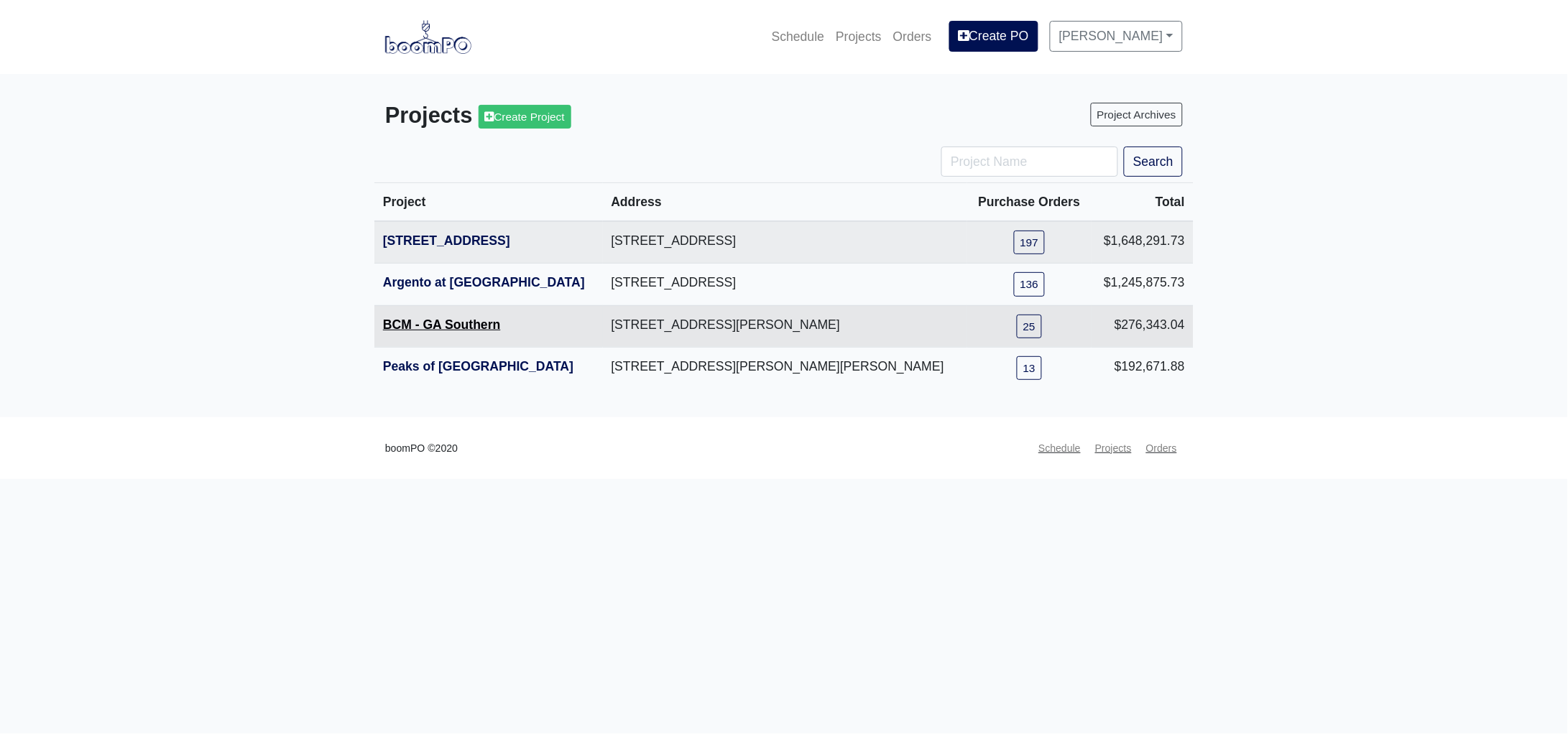
click at [478, 324] on link "BCM - GA Southern" at bounding box center [442, 325] width 118 height 15
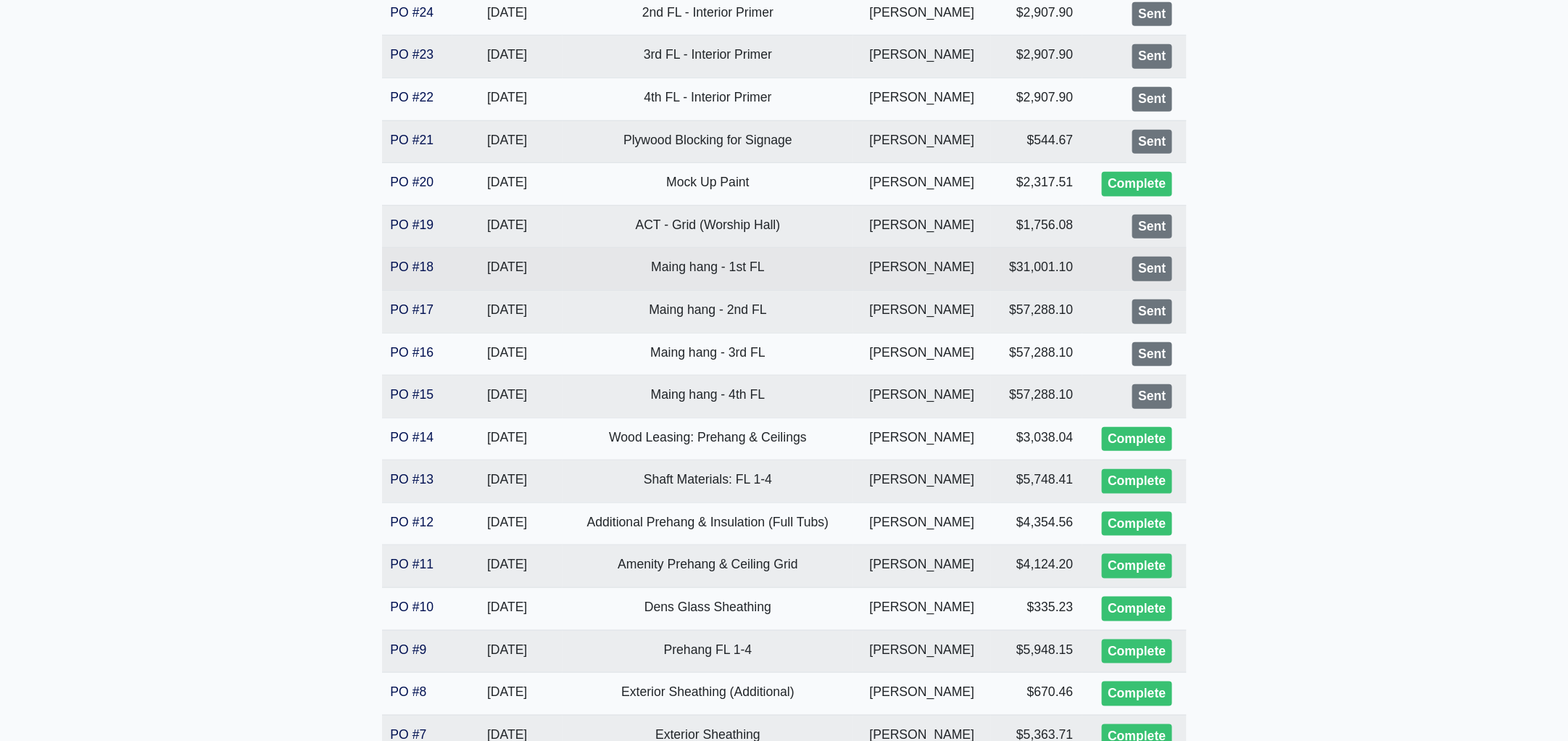
scroll to position [453, 0]
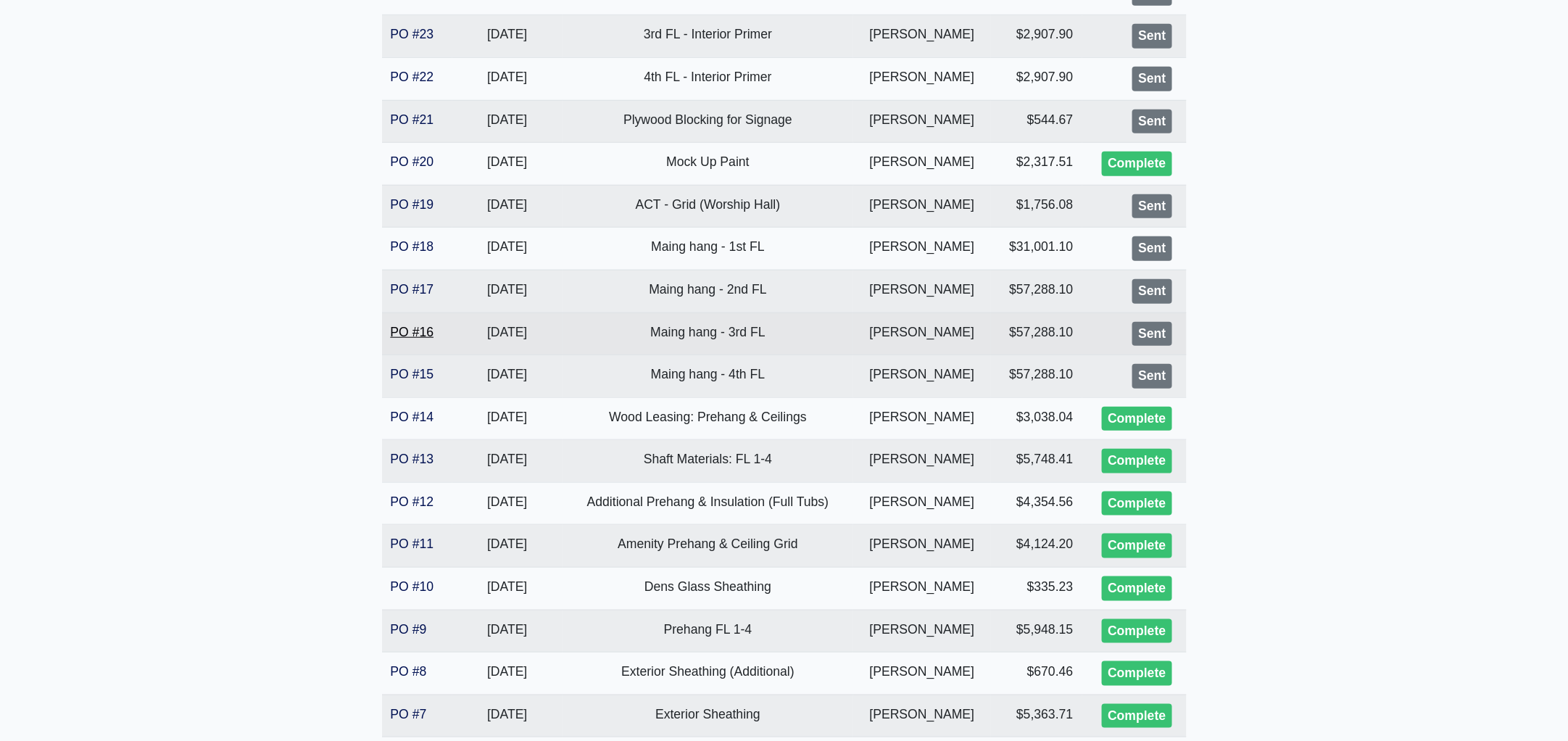
click at [411, 332] on link "PO #16" at bounding box center [412, 332] width 43 height 15
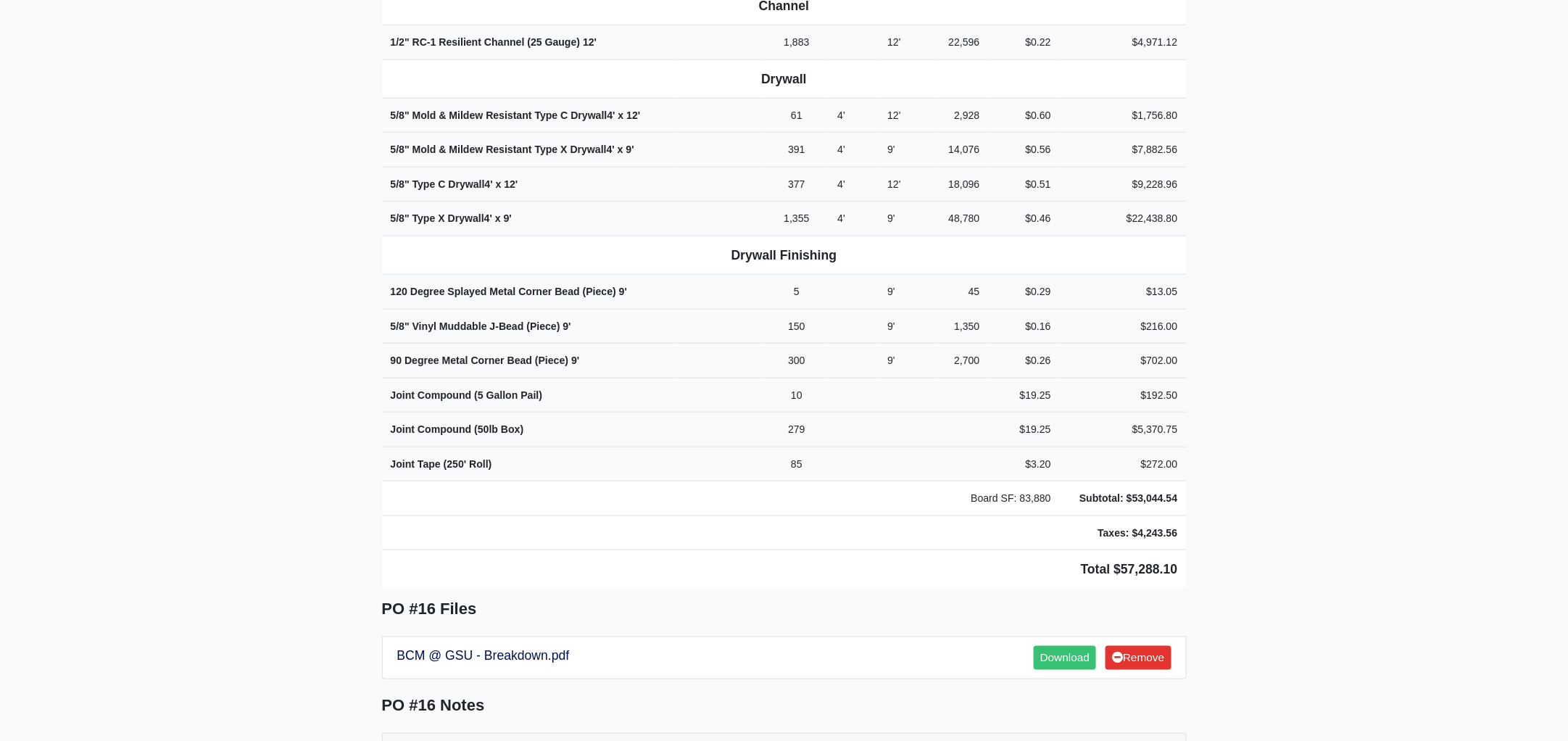
scroll to position [604, 0]
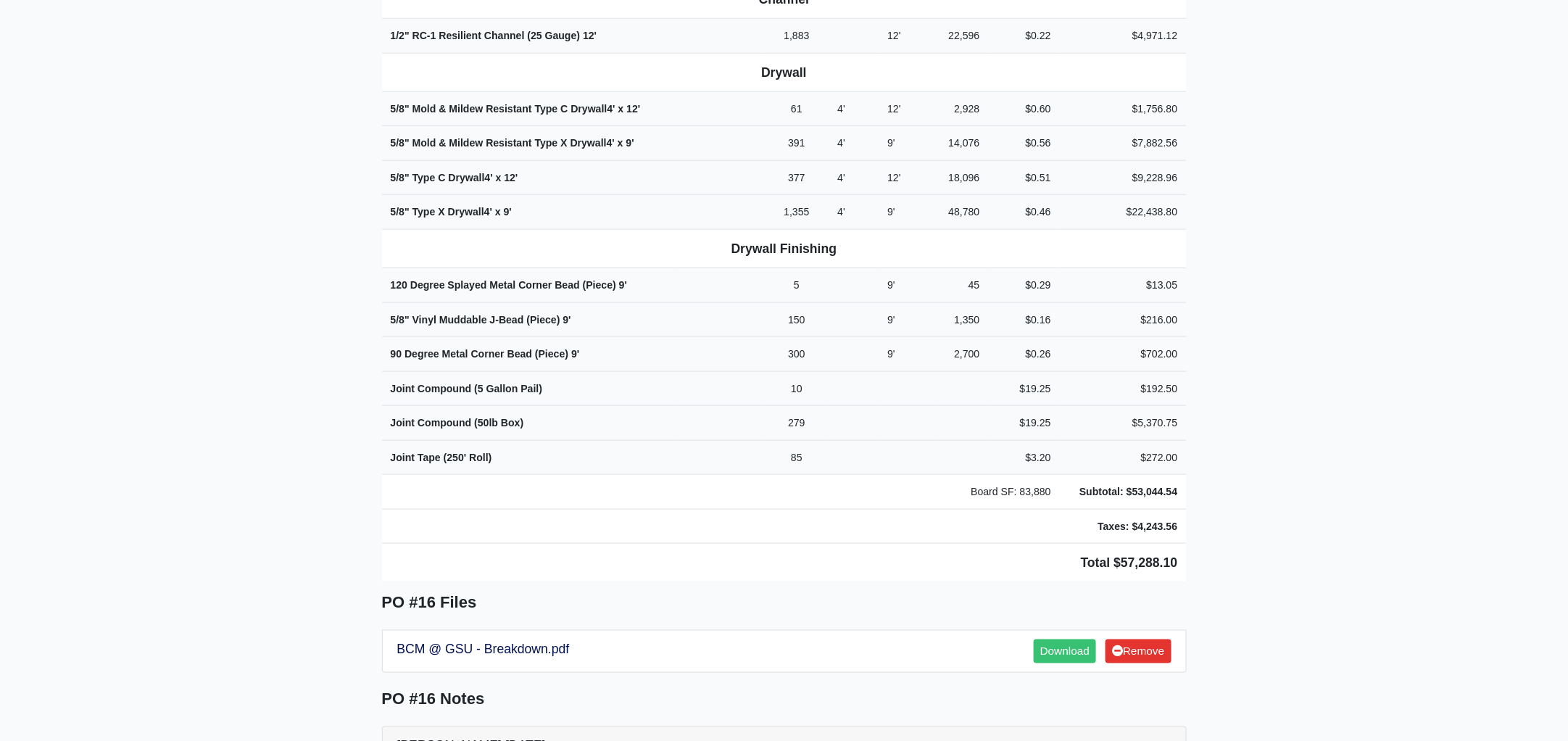
drag, startPoint x: 376, startPoint y: 216, endPoint x: 1254, endPoint y: 487, distance: 918.9
click at [1254, 487] on main "Back to Project Roswell Drywall [STREET_ADDRESS] Tel: (770) 518 - 2442 Website:…" at bounding box center [784, 615] width 1568 height 2288
copy div "Project BCM - GA Southern Proj. Ref. [STREET_ADDRESS][PERSON_NAME] [GEOGRAPHIC_…"
